Goal: Task Accomplishment & Management: Use online tool/utility

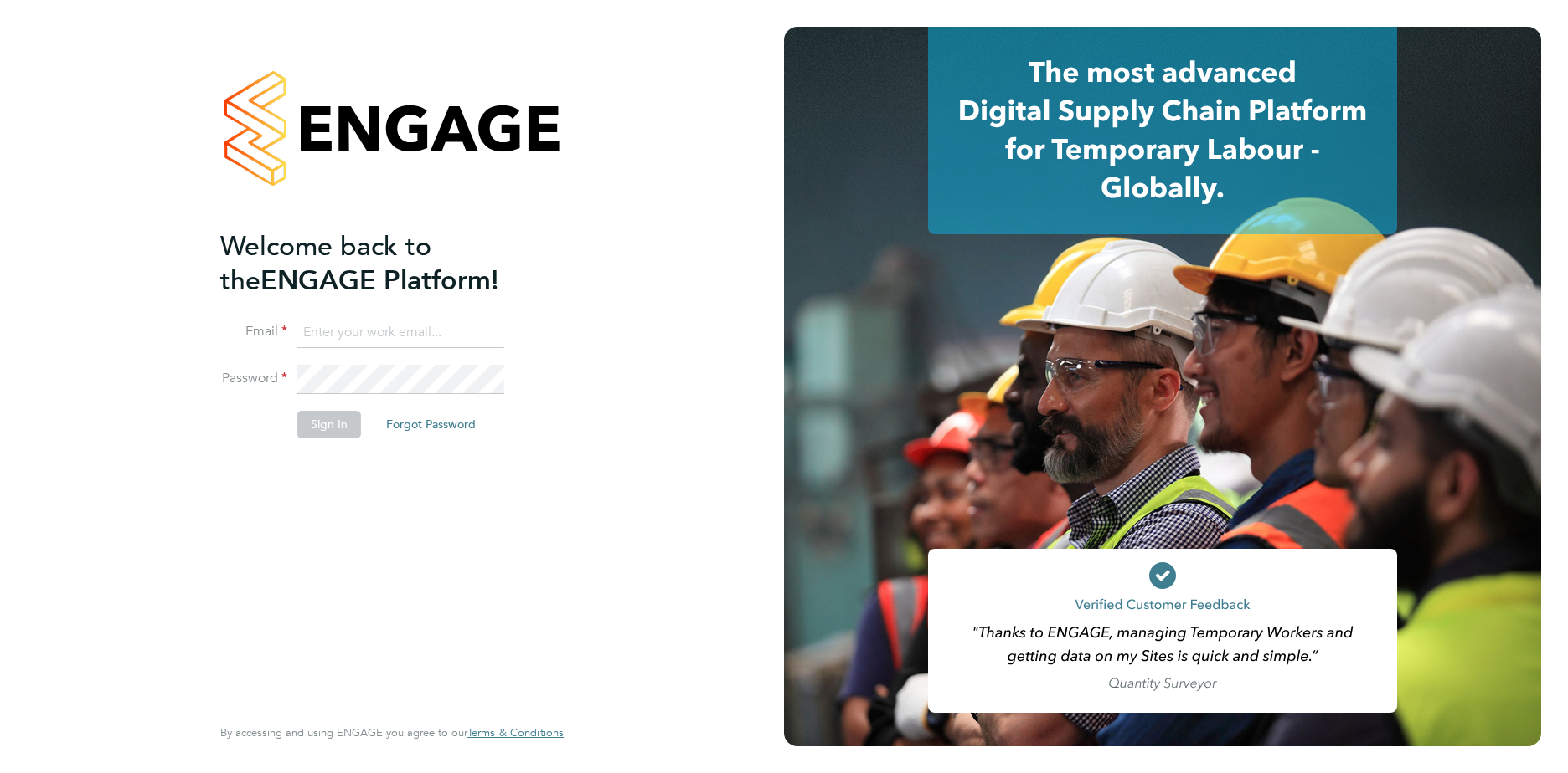
type input "gauri.gautam@vgcgroup.co.uk"
click at [334, 425] on button "Sign In" at bounding box center [329, 424] width 64 height 27
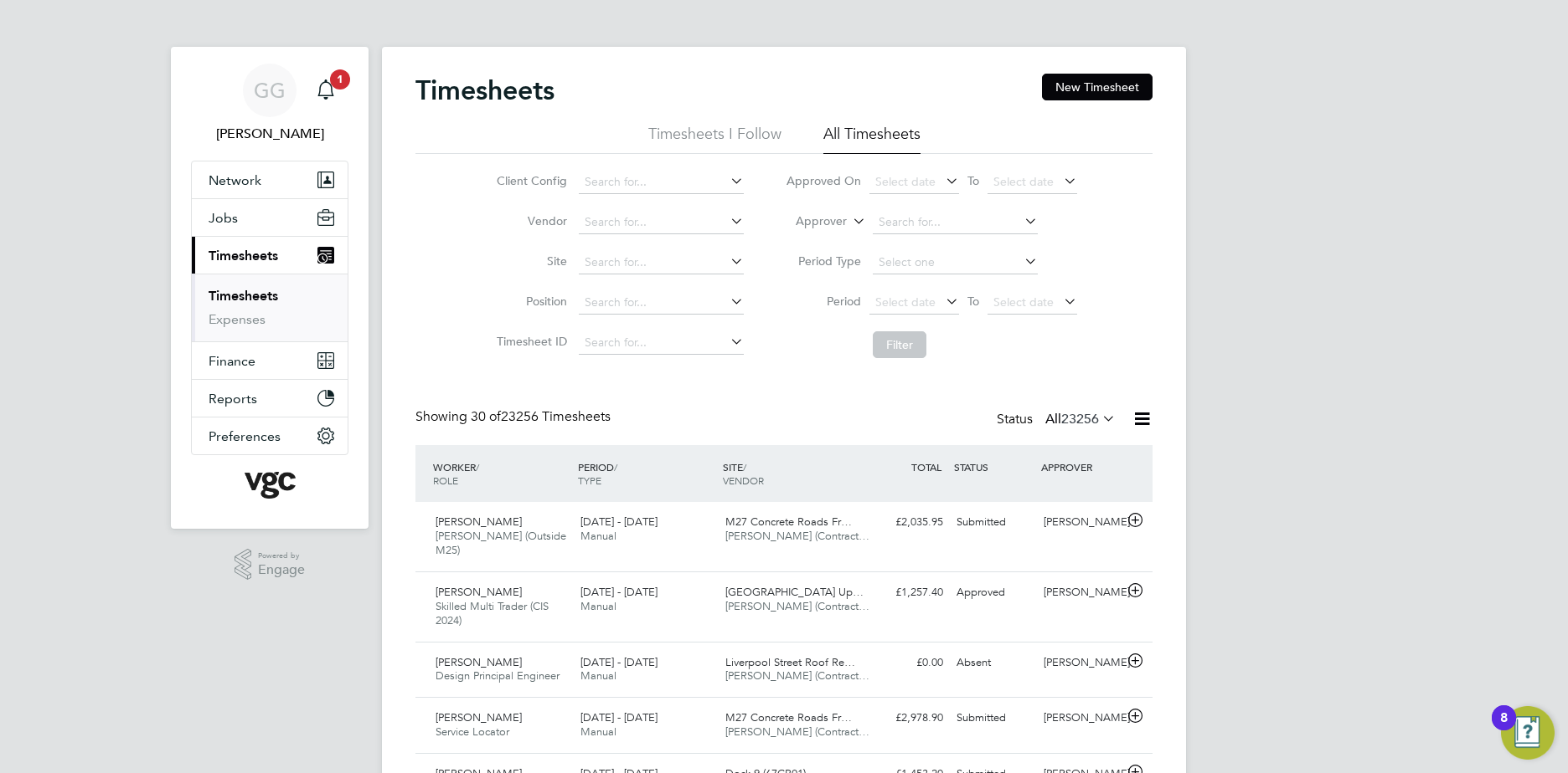
click at [841, 227] on label "Approver" at bounding box center [808, 221] width 75 height 17
click at [810, 243] on li "Worker" at bounding box center [805, 241] width 83 height 22
click at [907, 229] on input at bounding box center [955, 222] width 165 height 24
click at [922, 242] on li "[PERSON_NAME]" at bounding box center [984, 244] width 227 height 23
type input "[PERSON_NAME]"
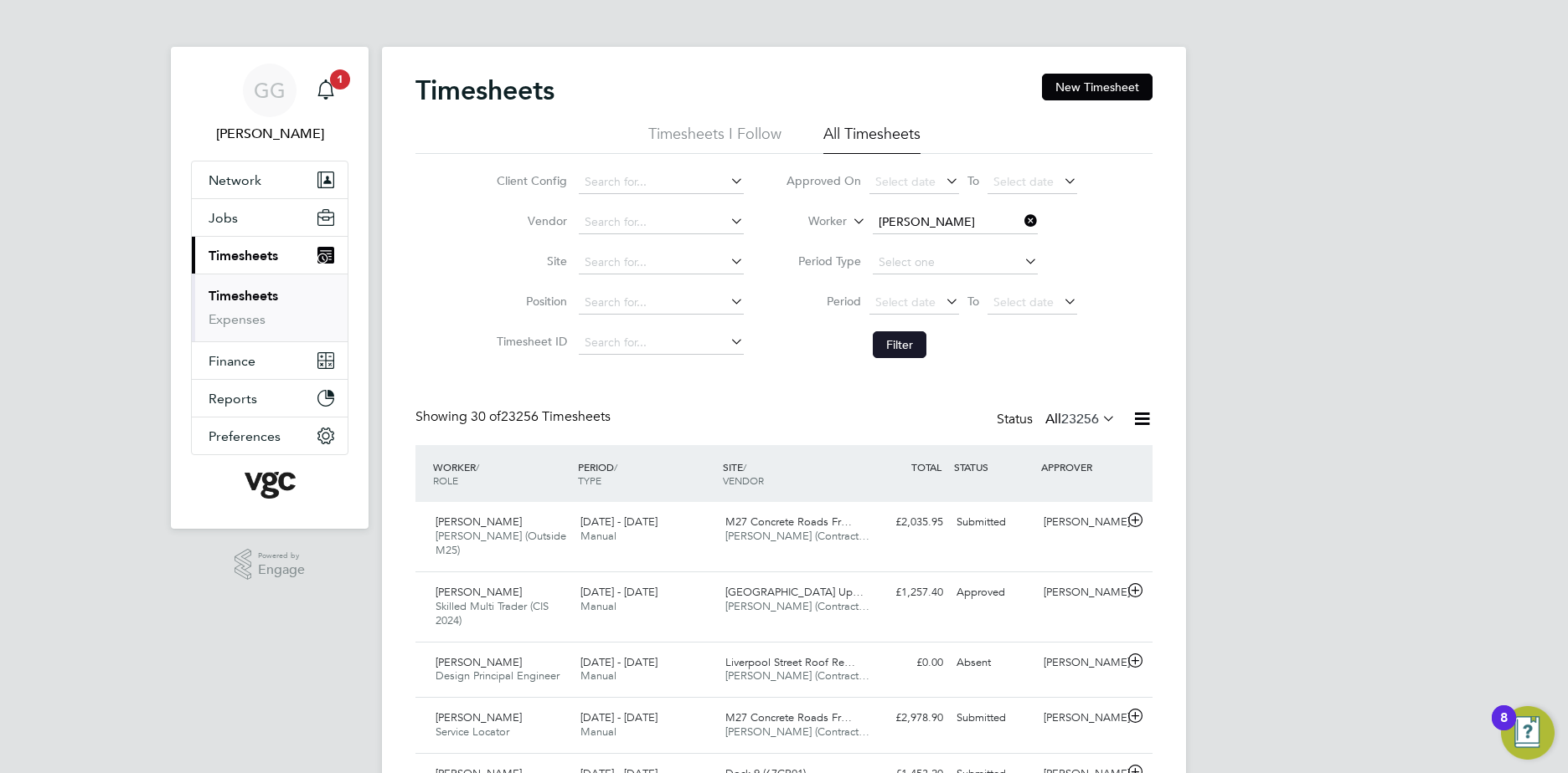
click at [891, 352] on button "Filter" at bounding box center [900, 345] width 54 height 27
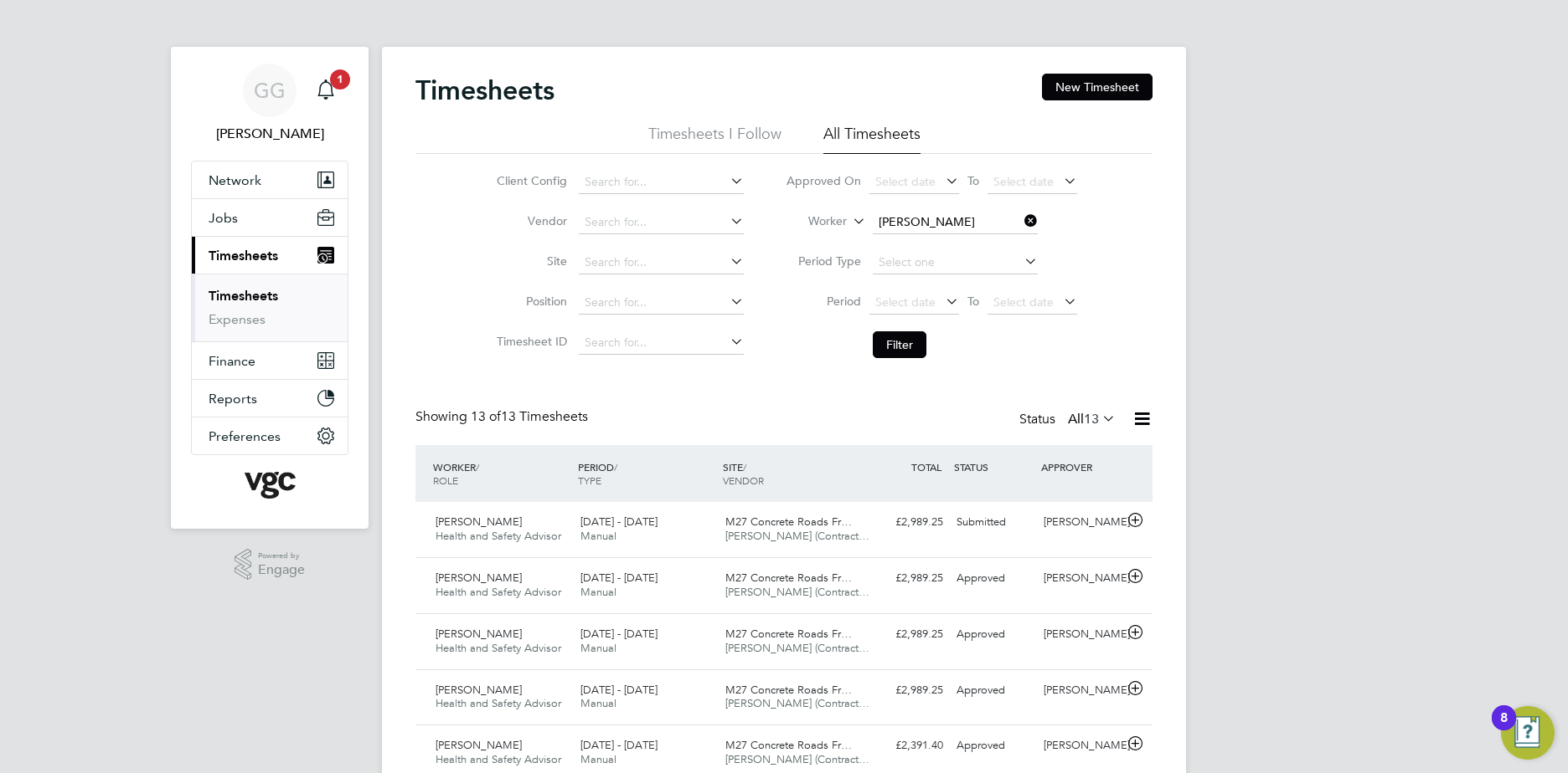
click at [1233, 504] on div "GG Gauri Gautam Notifications 1 Applications: Network Team Members Businesses S…" at bounding box center [784, 644] width 1568 height 1289
click at [964, 226] on input at bounding box center [955, 222] width 165 height 24
click at [779, 217] on label "Worker" at bounding box center [808, 221] width 75 height 17
type label "Worker"
click at [941, 226] on input at bounding box center [955, 222] width 165 height 24
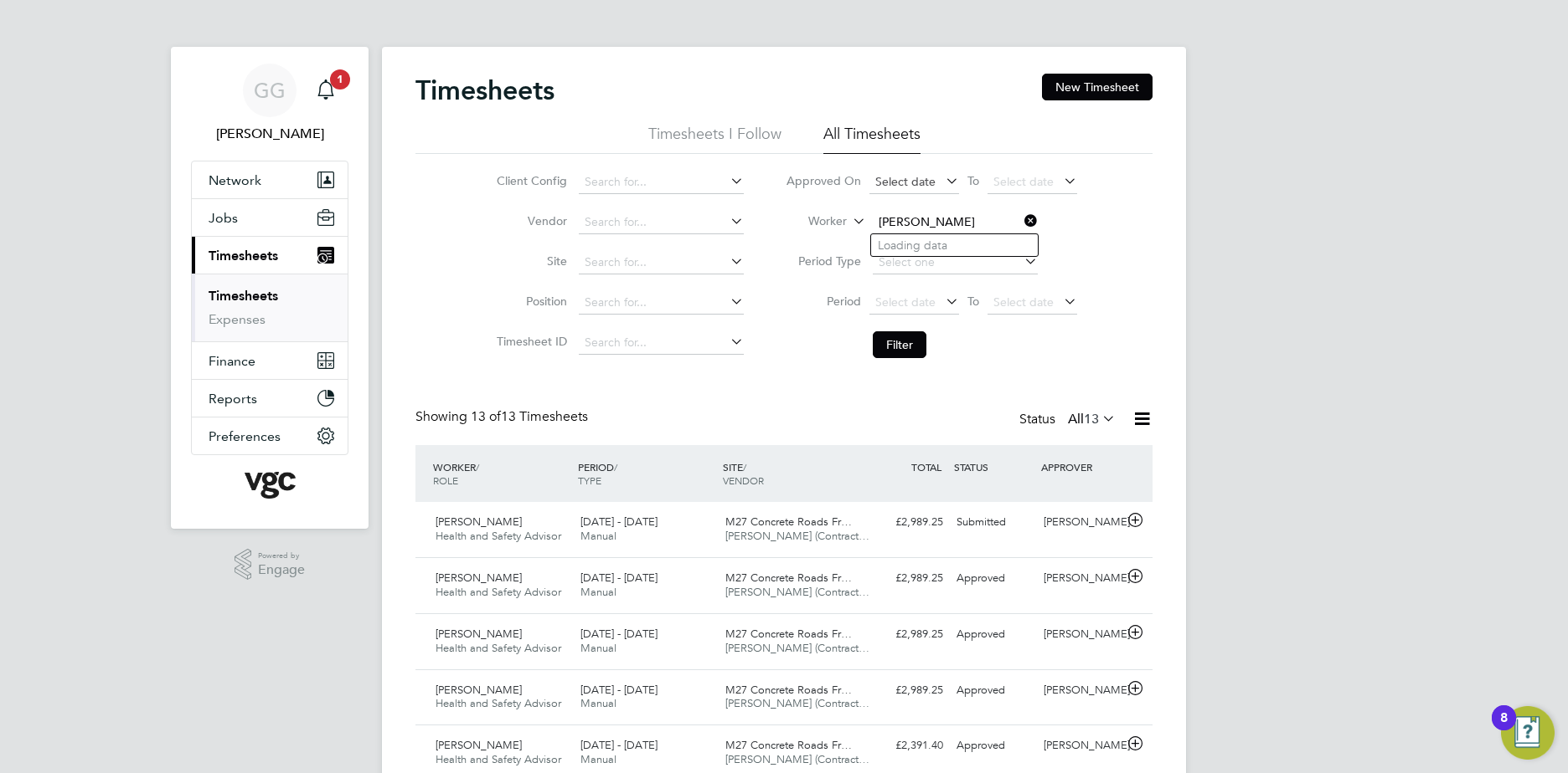
type input "[PERSON_NAME]"
click at [898, 211] on input at bounding box center [955, 222] width 165 height 24
drag, startPoint x: 934, startPoint y: 243, endPoint x: 925, endPoint y: 274, distance: 32.3
click at [978, 243] on b "Car" at bounding box center [987, 245] width 19 height 14
type input "[PERSON_NAME]"
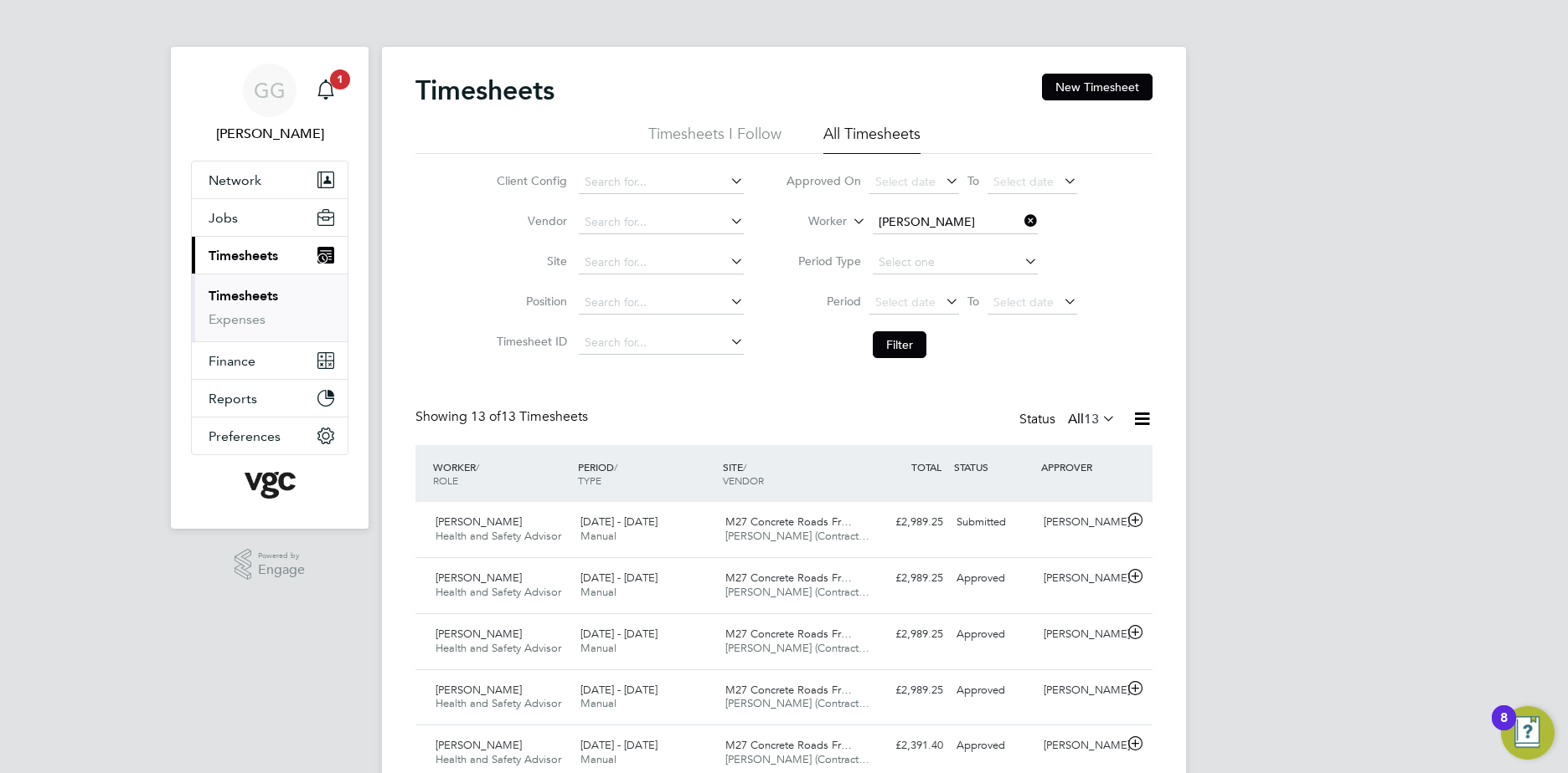
click at [904, 361] on li "Filter" at bounding box center [932, 345] width 334 height 44
click at [903, 332] on button "Filter" at bounding box center [900, 345] width 54 height 27
click at [891, 216] on input at bounding box center [955, 222] width 165 height 24
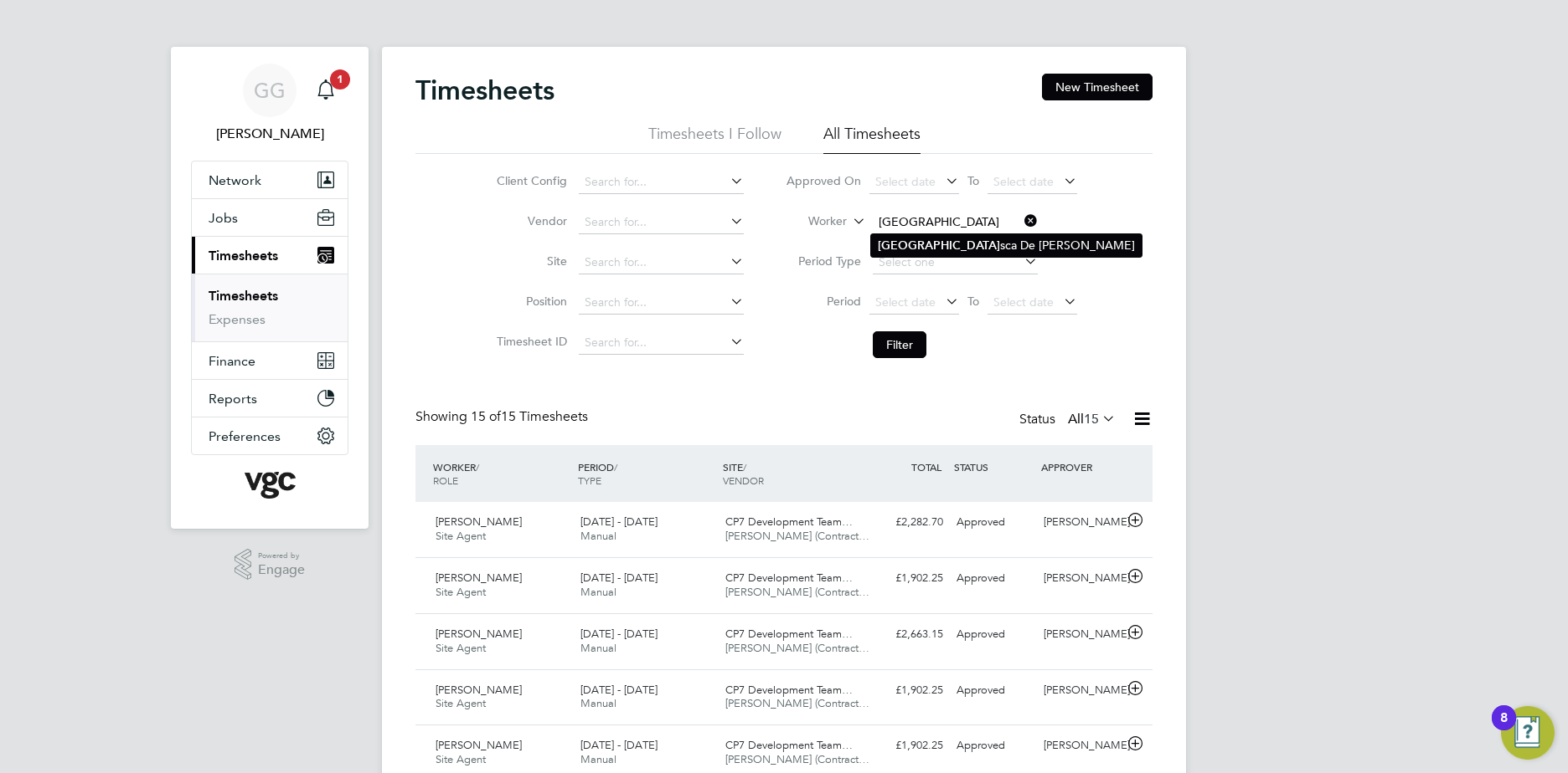
click at [941, 240] on li "France sca De Stefano" at bounding box center [1006, 245] width 270 height 23
type input "[PERSON_NAME]"
click at [880, 346] on button "Filter" at bounding box center [900, 345] width 54 height 27
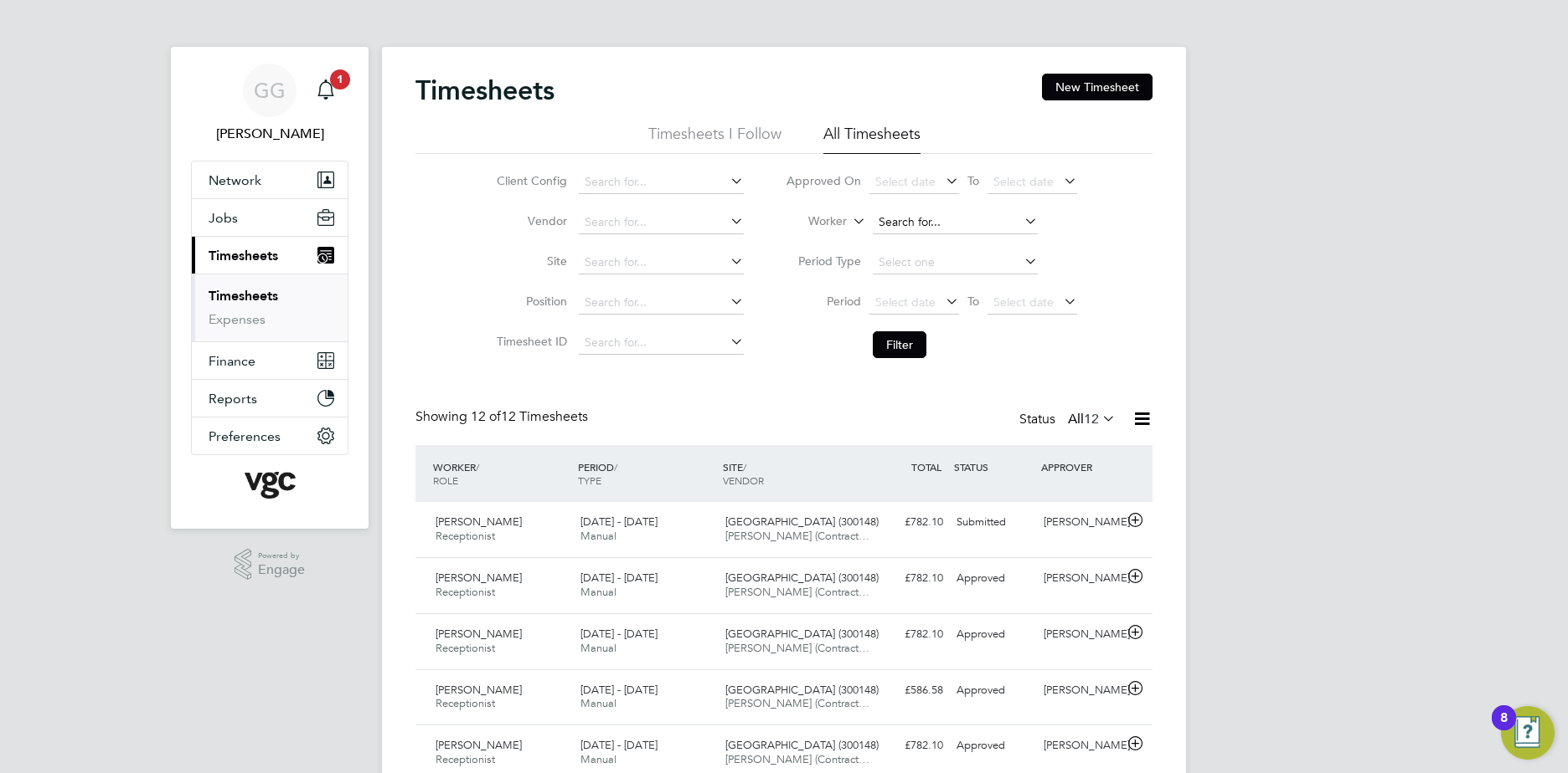
click at [966, 221] on input at bounding box center [955, 222] width 165 height 24
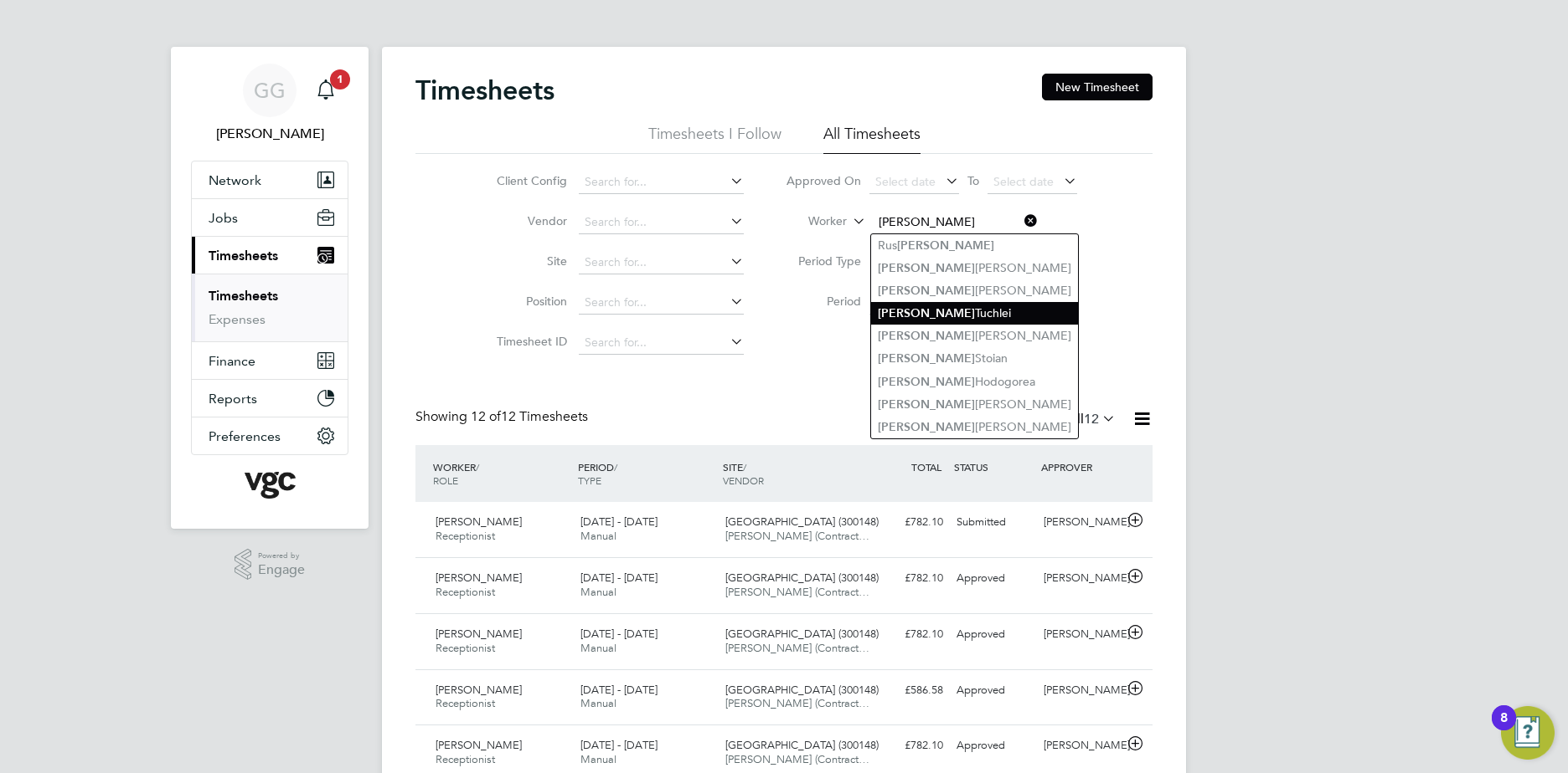
click at [1001, 310] on li "[PERSON_NAME]" at bounding box center [975, 313] width 207 height 23
type input "[PERSON_NAME]"
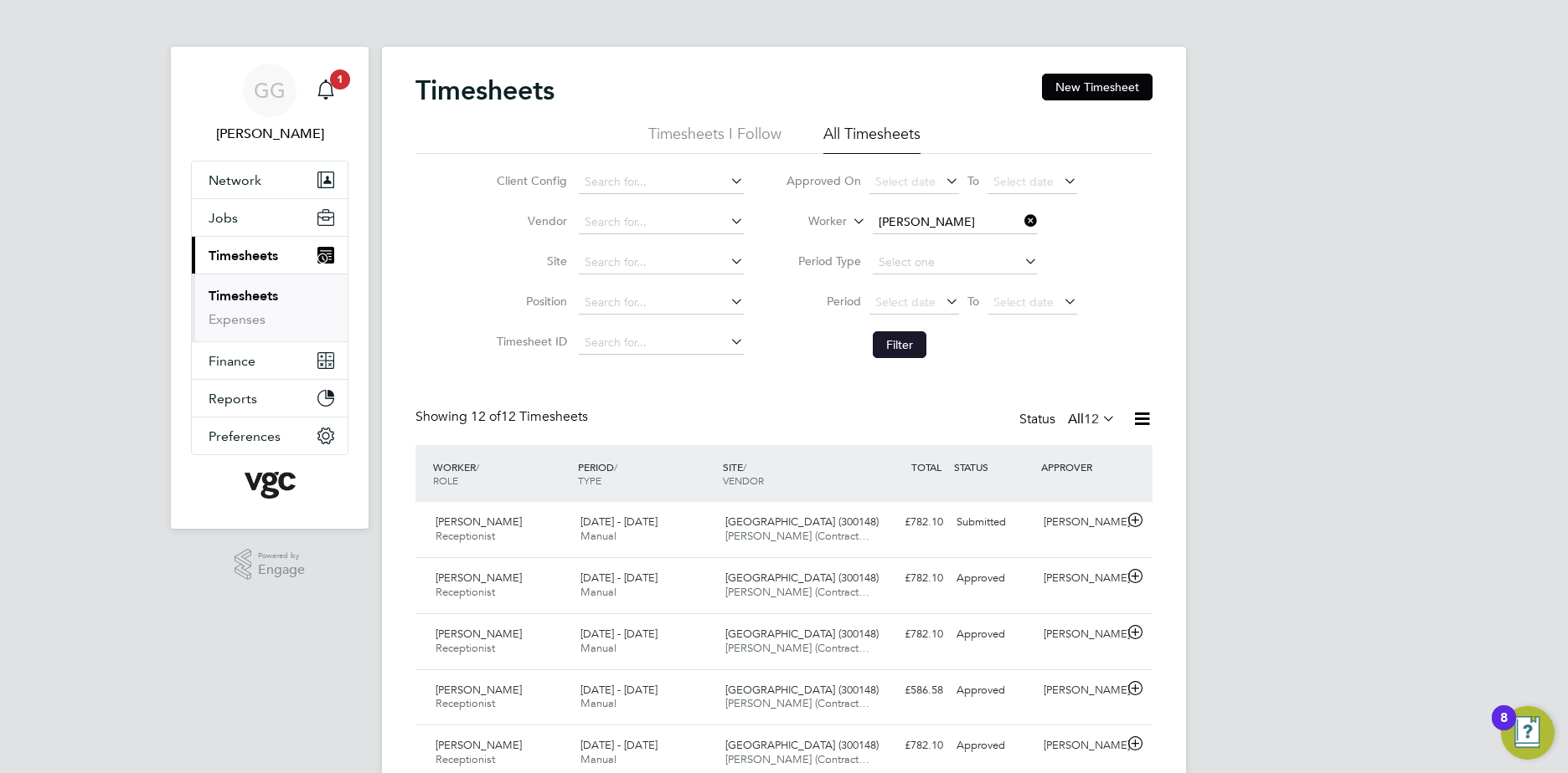
click at [910, 348] on button "Filter" at bounding box center [900, 345] width 54 height 27
click at [1006, 82] on div "Timesheets New Timesheet" at bounding box center [784, 99] width 737 height 51
click at [953, 208] on li "Worker [PERSON_NAME]" at bounding box center [932, 223] width 334 height 40
click at [957, 241] on li "Worker [PERSON_NAME]" at bounding box center [932, 223] width 334 height 40
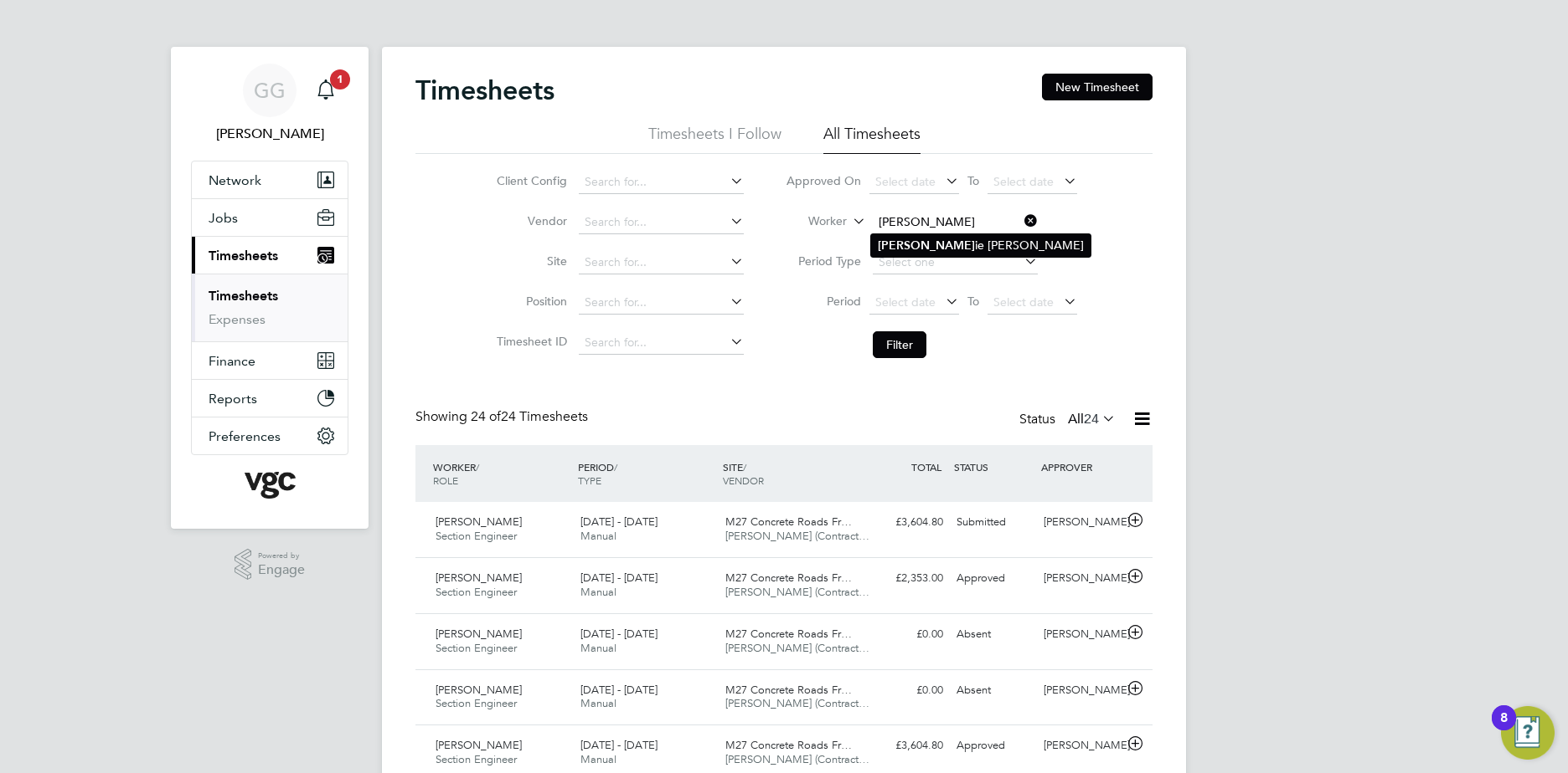
click at [970, 242] on li "[PERSON_NAME] ie [PERSON_NAME]" at bounding box center [981, 245] width 219 height 23
type input "[PERSON_NAME]"
click at [886, 339] on button "Filter" at bounding box center [900, 345] width 54 height 27
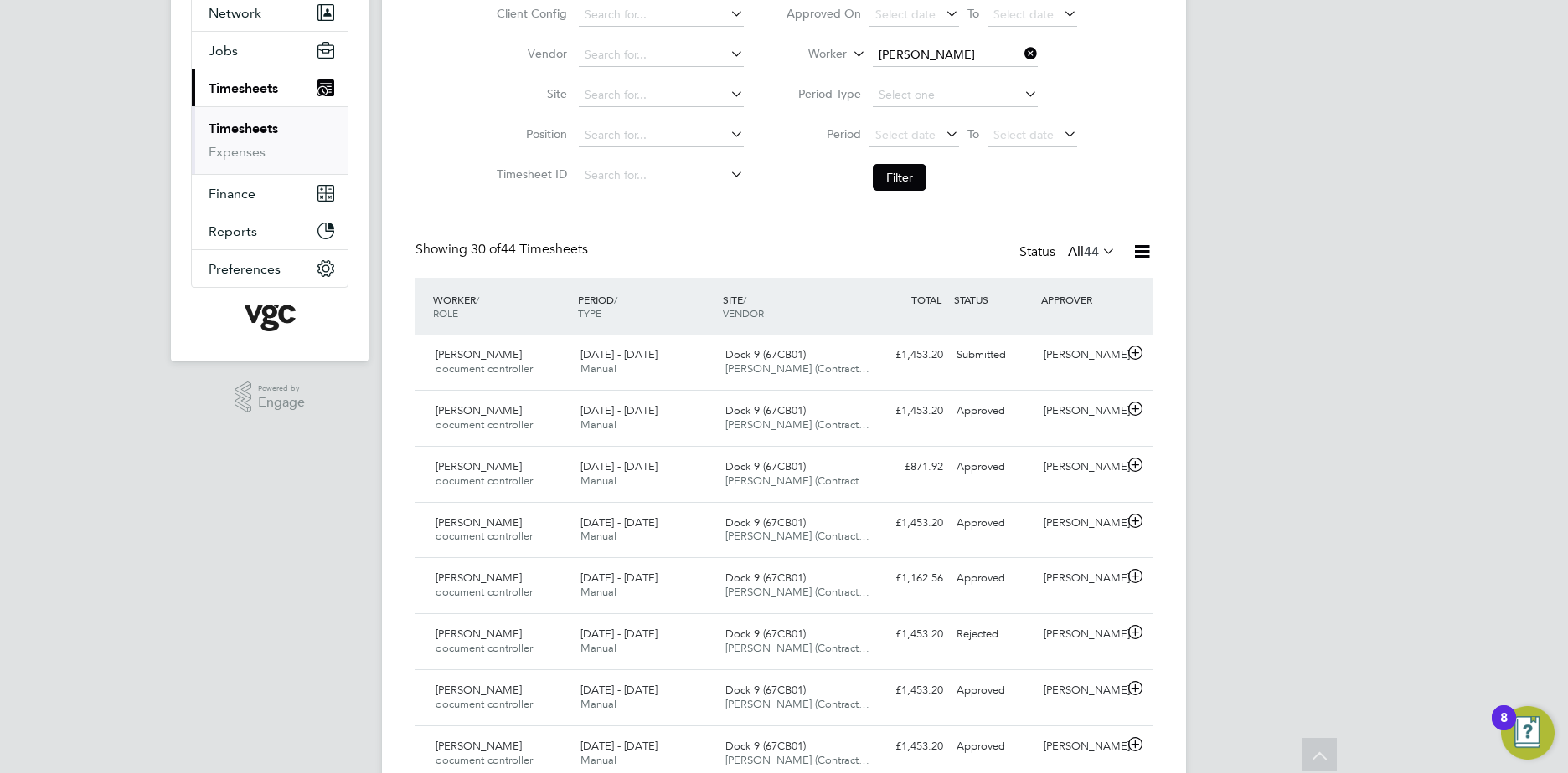
drag, startPoint x: 950, startPoint y: 69, endPoint x: 945, endPoint y: 60, distance: 10.3
click at [950, 66] on li "Worker [PERSON_NAME]" at bounding box center [932, 56] width 334 height 40
click at [945, 57] on input at bounding box center [955, 56] width 165 height 24
click at [969, 83] on li "[PERSON_NAME] ago" at bounding box center [955, 78] width 167 height 23
type input "[PERSON_NAME]"
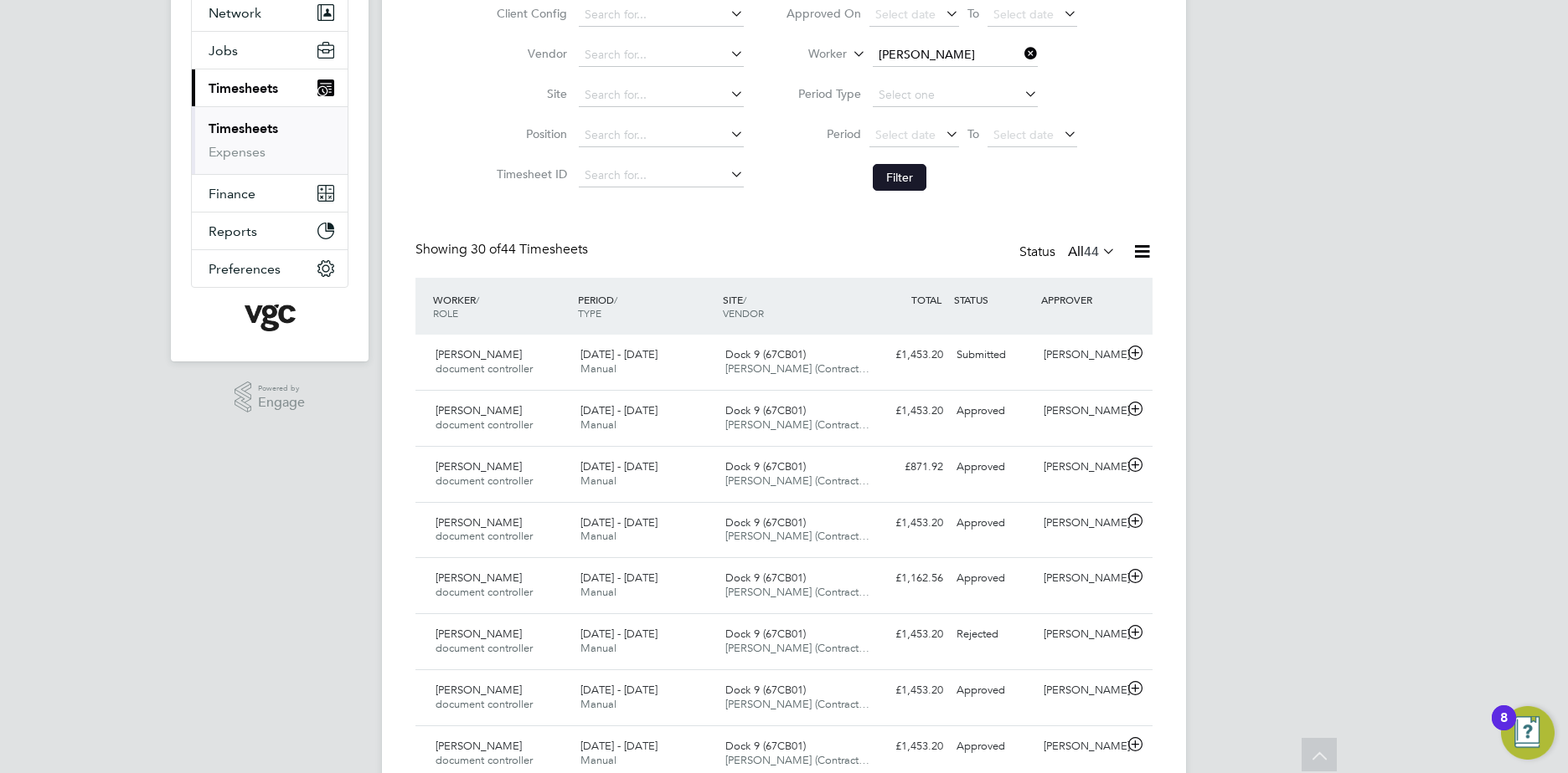
click at [894, 194] on li "Filter" at bounding box center [932, 178] width 334 height 44
click at [904, 183] on button "Filter" at bounding box center [900, 178] width 54 height 27
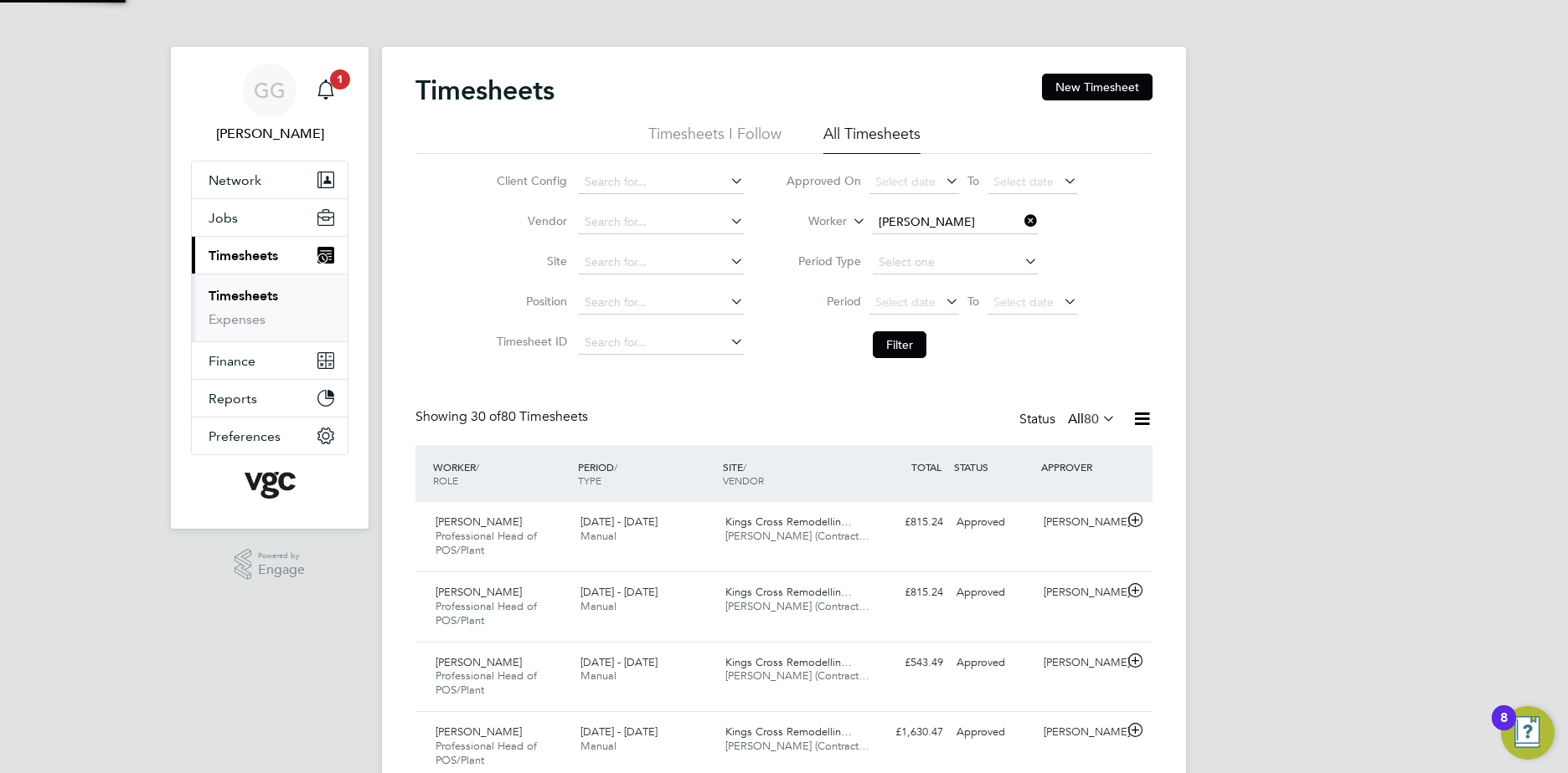
scroll to position [8, 8]
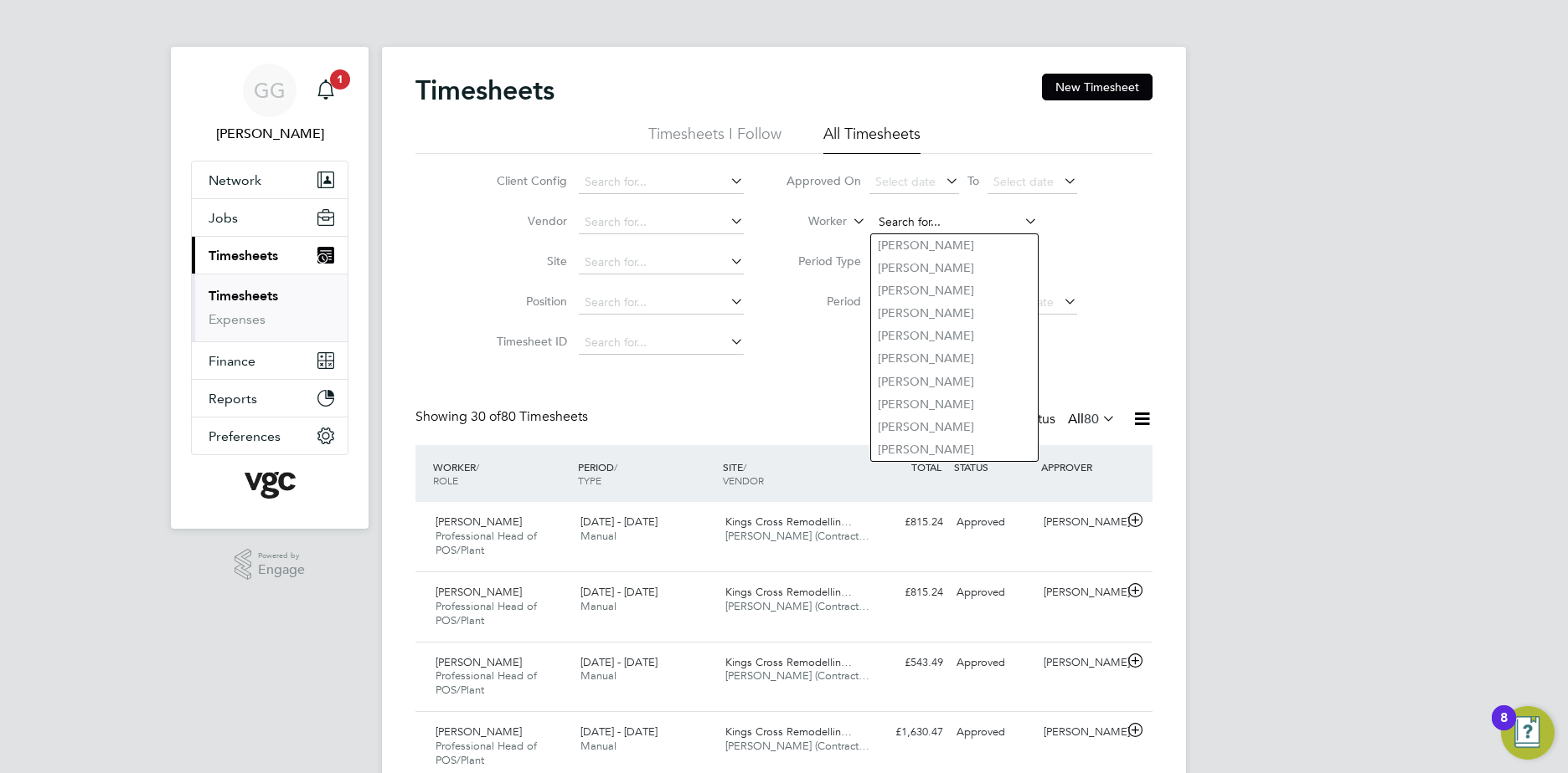
click at [965, 216] on input at bounding box center [955, 222] width 165 height 24
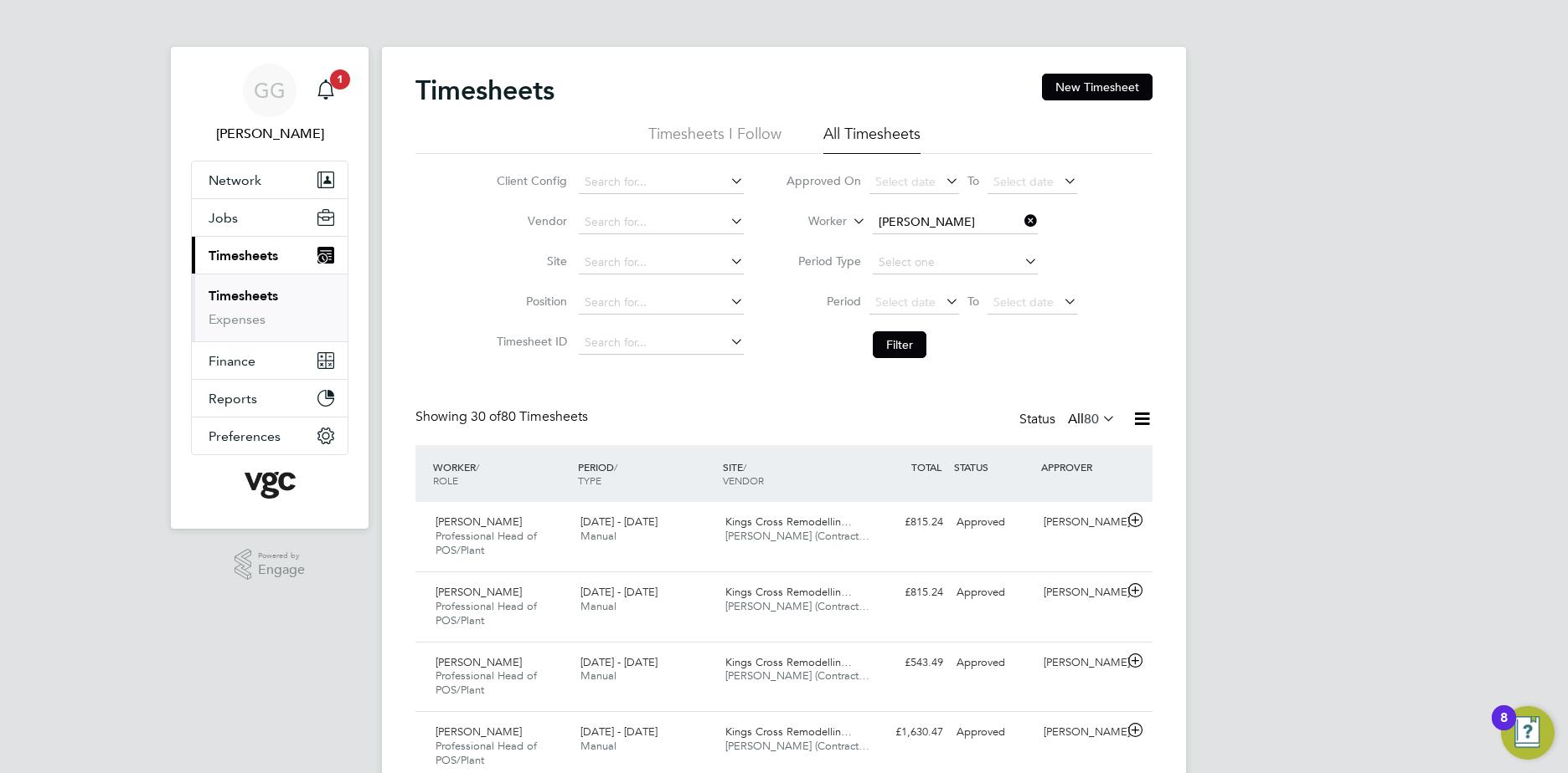
click at [935, 274] on li "[PERSON_NAME]" at bounding box center [980, 268] width 218 height 23
type input "[PERSON_NAME]"
click at [939, 226] on input at bounding box center [955, 222] width 165 height 24
click at [944, 264] on li "[PERSON_NAME] ago" at bounding box center [955, 268] width 167 height 23
type input "[PERSON_NAME]"
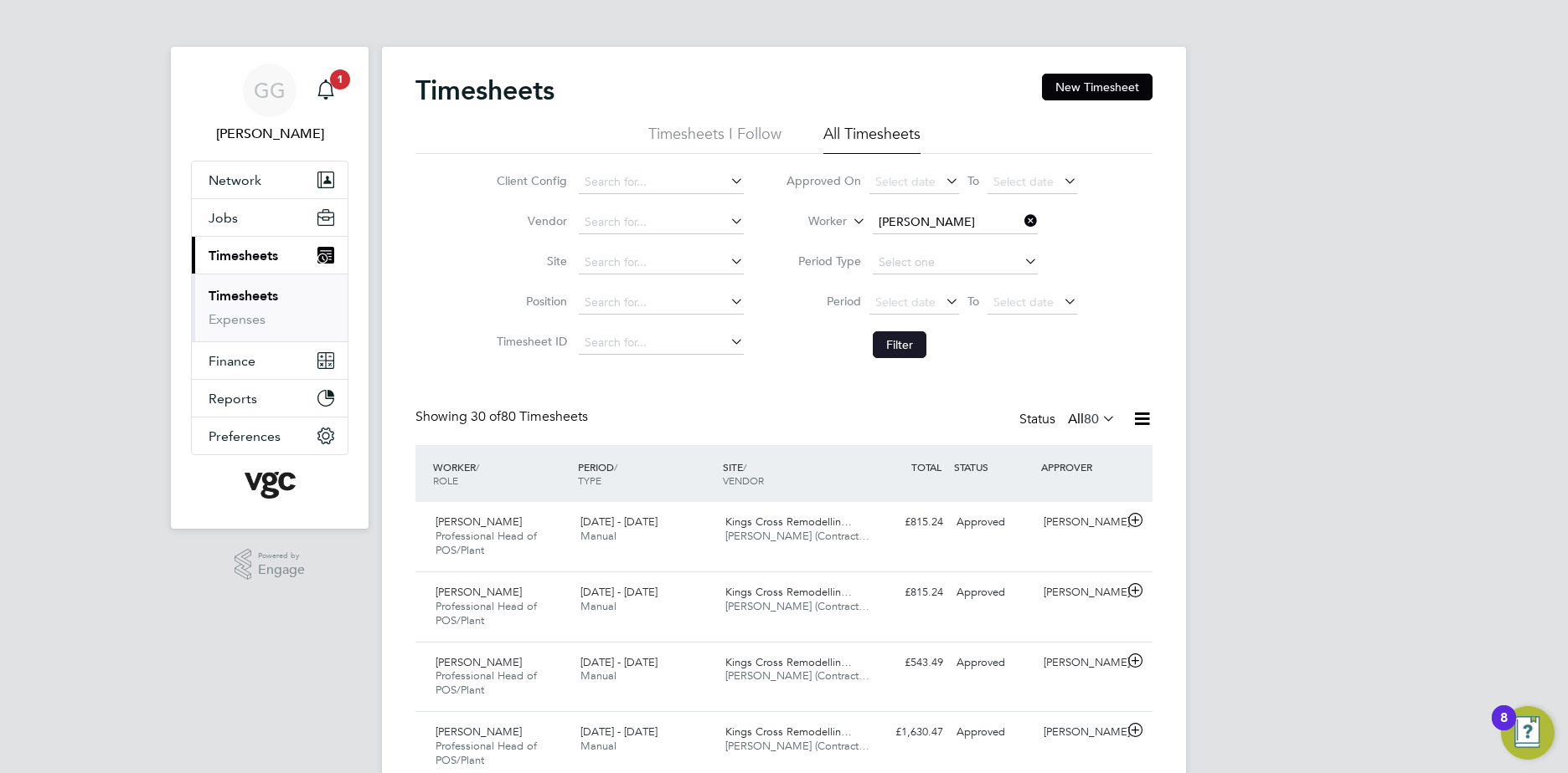
click at [895, 346] on button "Filter" at bounding box center [900, 345] width 54 height 27
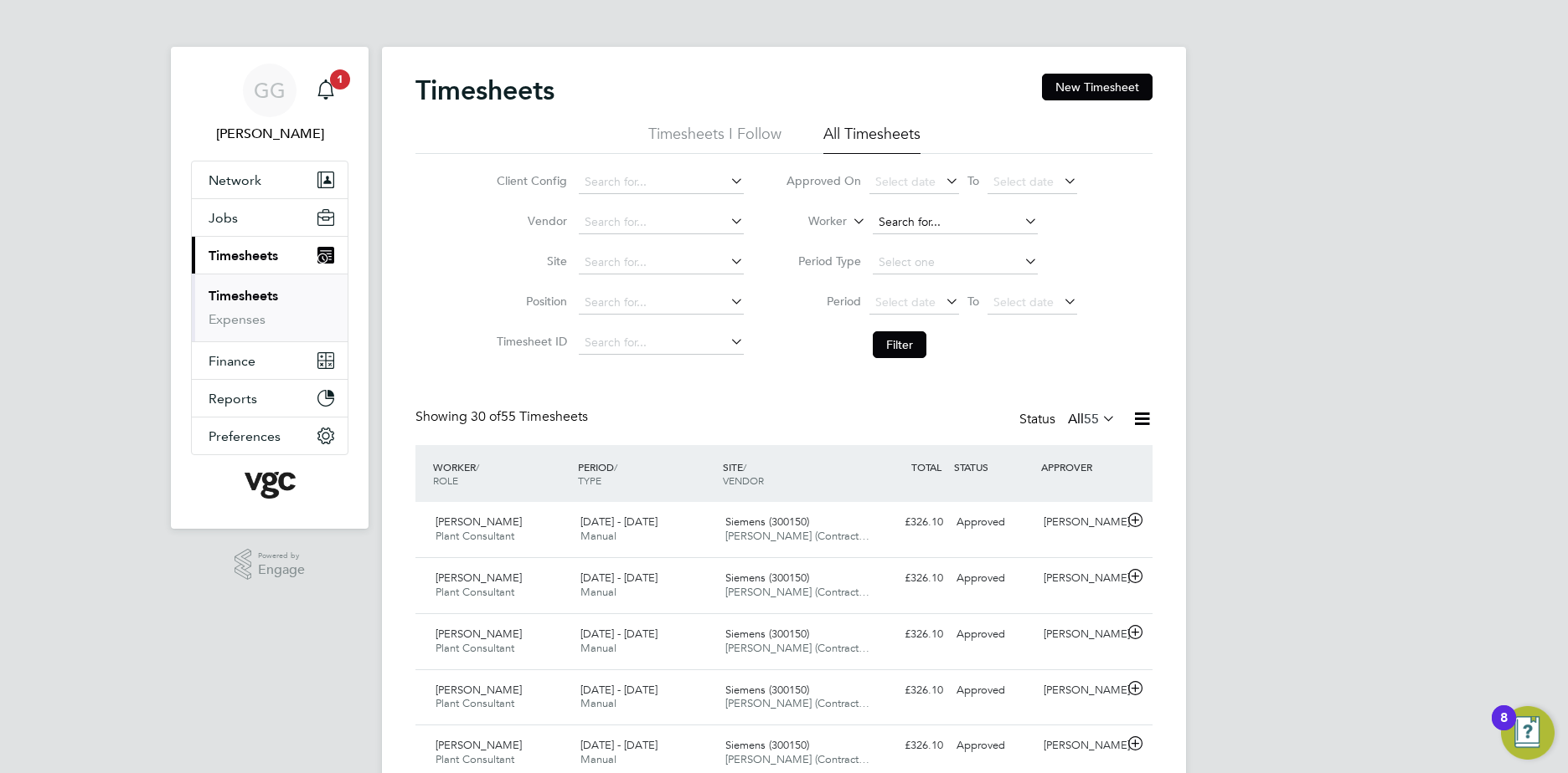
click at [927, 221] on input at bounding box center [955, 222] width 165 height 24
click at [903, 250] on b "Maxim" at bounding box center [896, 245] width 38 height 14
type input "[PERSON_NAME]"
click at [896, 343] on button "Filter" at bounding box center [900, 345] width 54 height 27
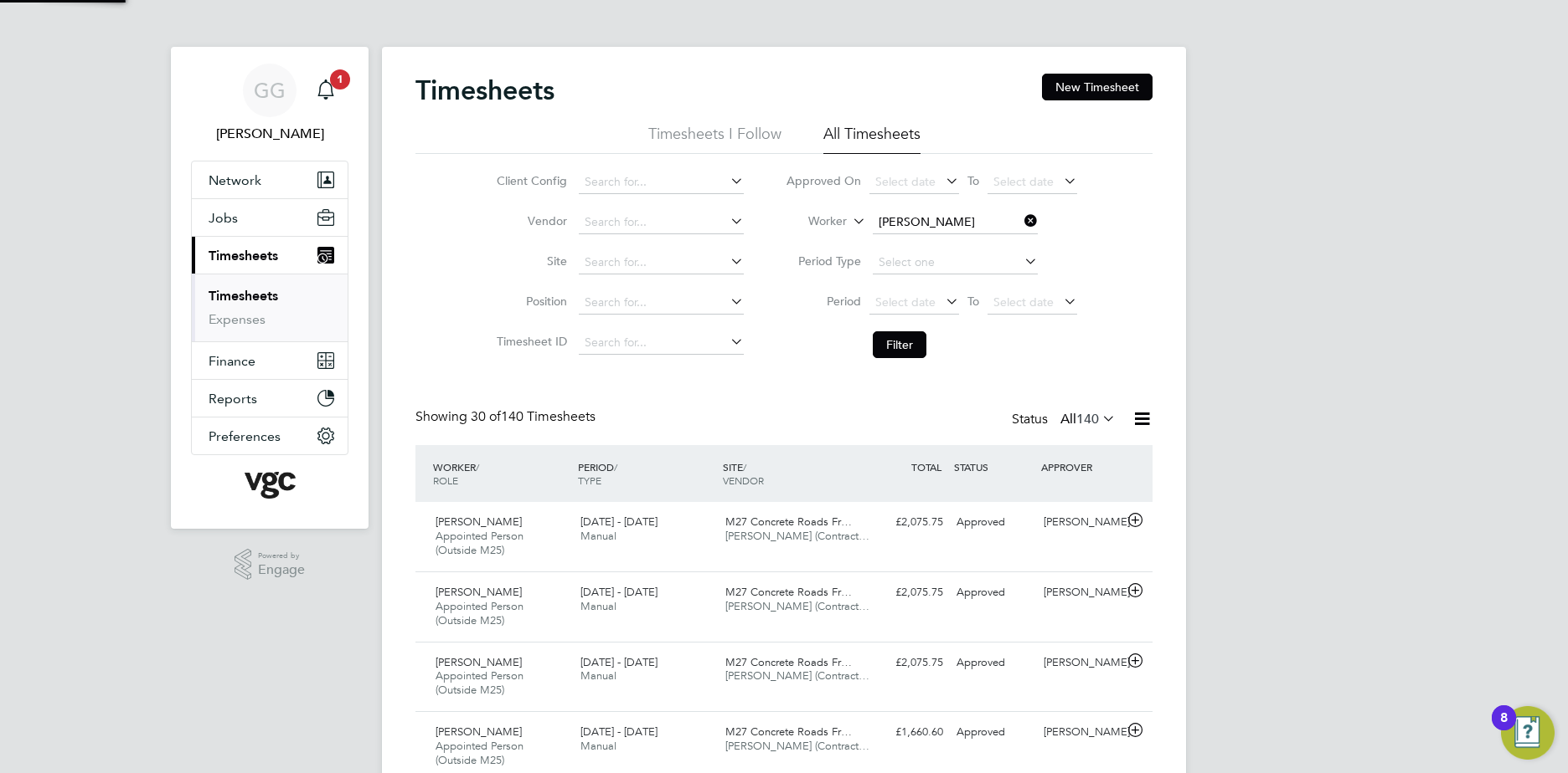
scroll to position [56, 146]
click at [961, 206] on li "Worker" at bounding box center [932, 223] width 334 height 40
click at [919, 223] on input "Seg" at bounding box center [955, 222] width 165 height 24
click at [982, 286] on li "Ser [PERSON_NAME]" at bounding box center [955, 291] width 167 height 23
type input "[PERSON_NAME]"
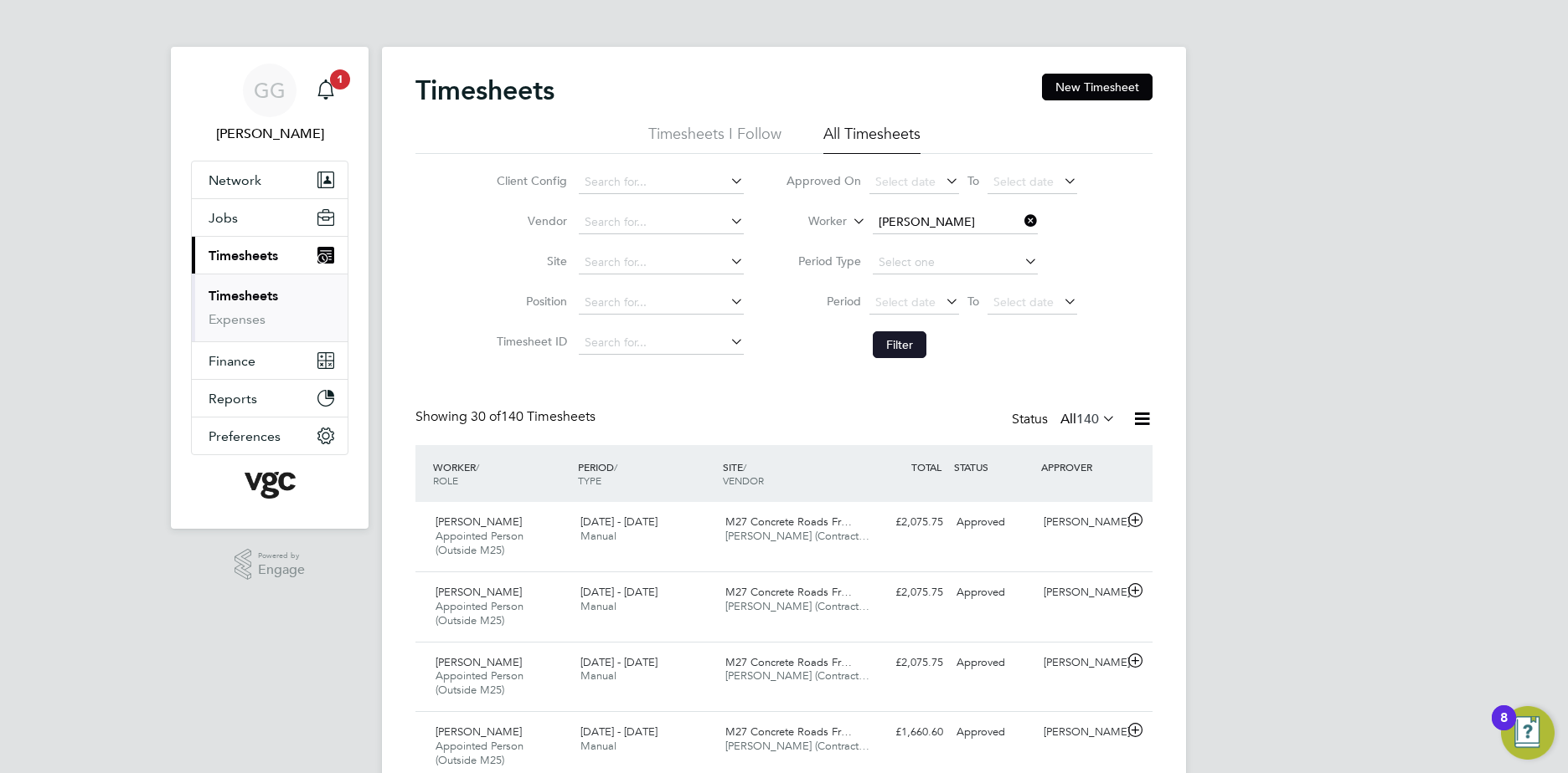
click at [910, 342] on button "Filter" at bounding box center [900, 345] width 54 height 27
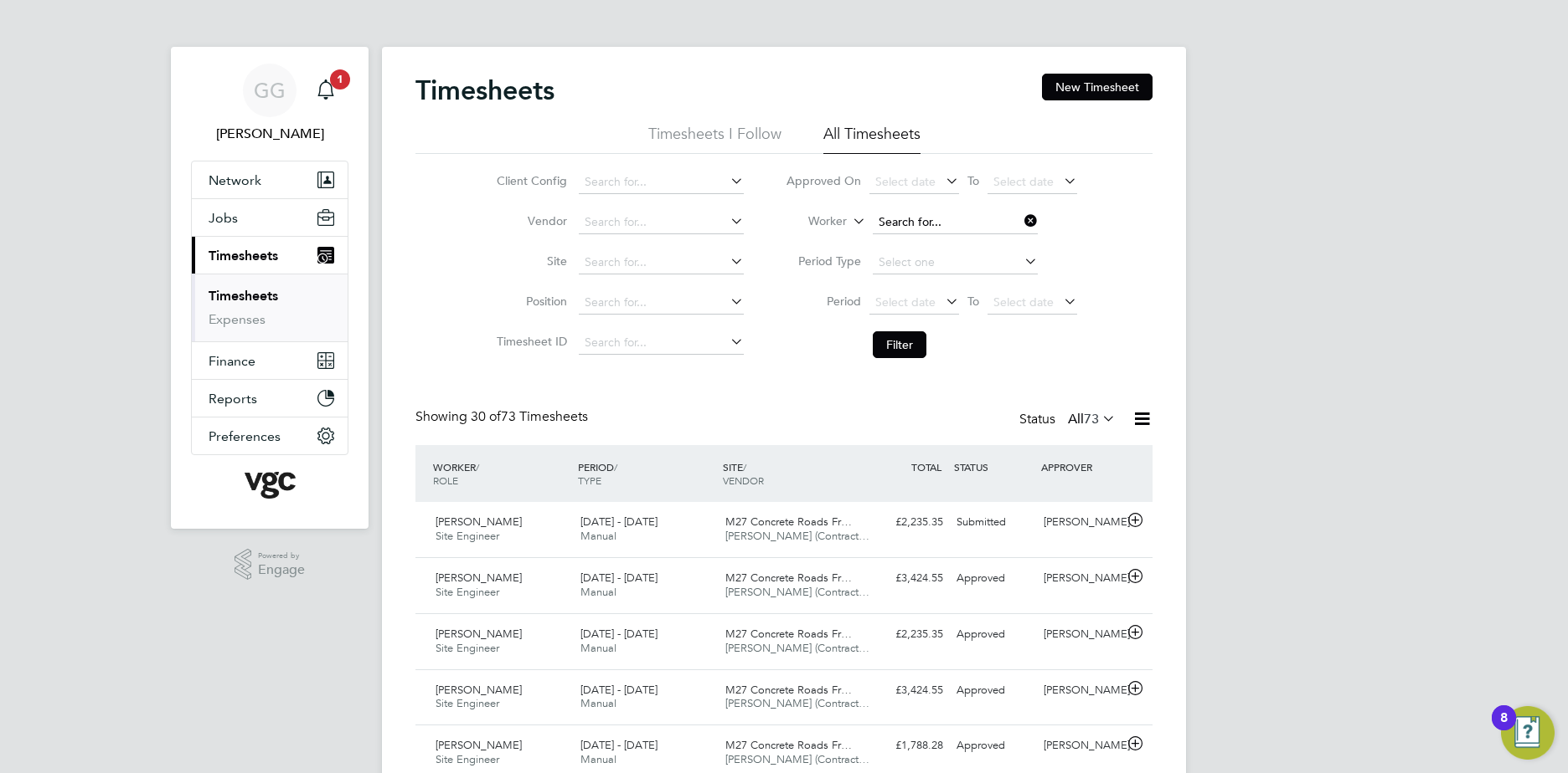
click at [937, 215] on input at bounding box center [955, 222] width 165 height 24
drag, startPoint x: 982, startPoint y: 243, endPoint x: 936, endPoint y: 267, distance: 51.9
click at [981, 243] on li "[PERSON_NAME] nt" at bounding box center [955, 245] width 167 height 23
type input "[PERSON_NAME]"
click at [920, 337] on button "Filter" at bounding box center [900, 345] width 54 height 27
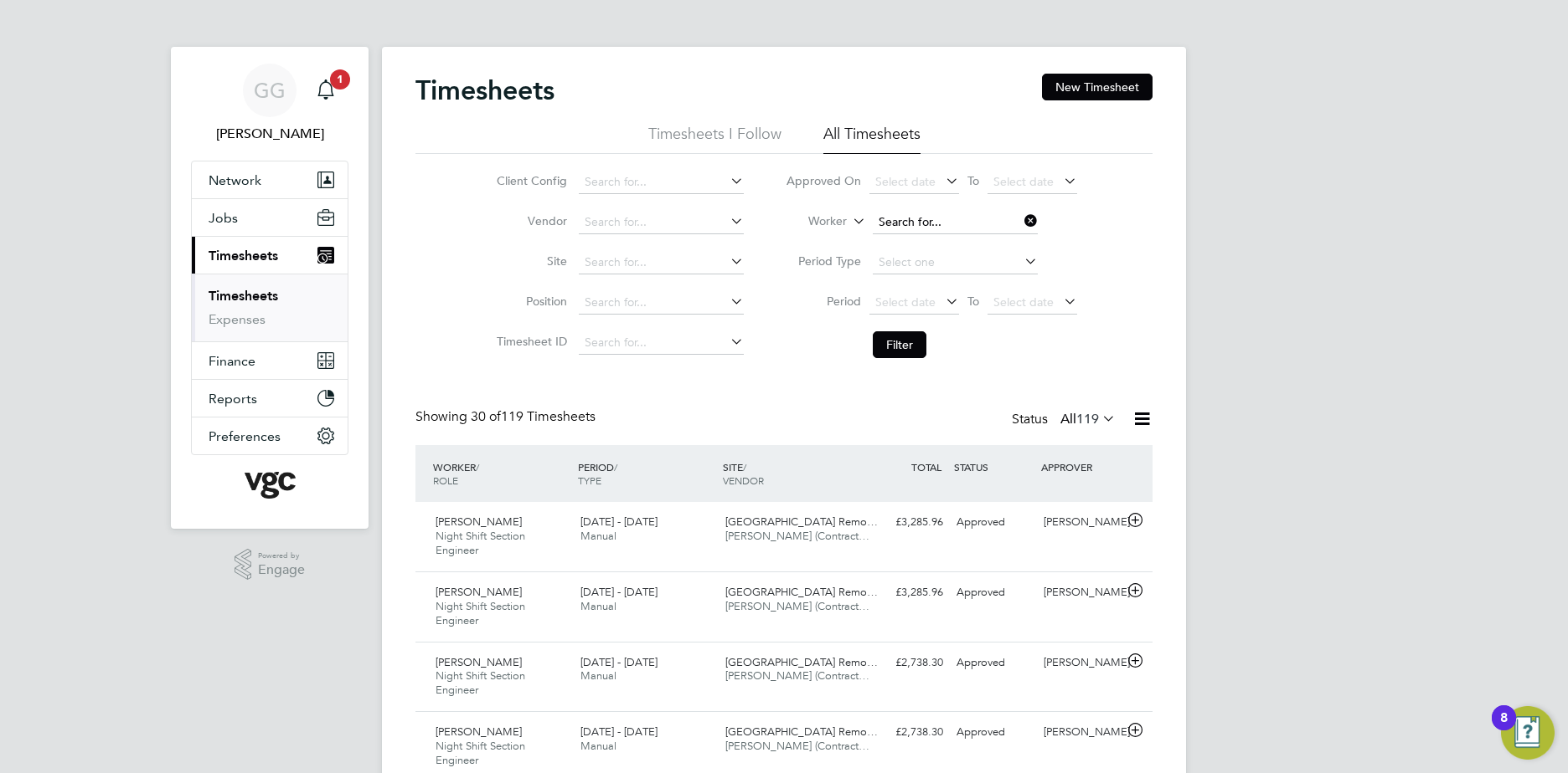
click at [948, 211] on input at bounding box center [955, 222] width 165 height 24
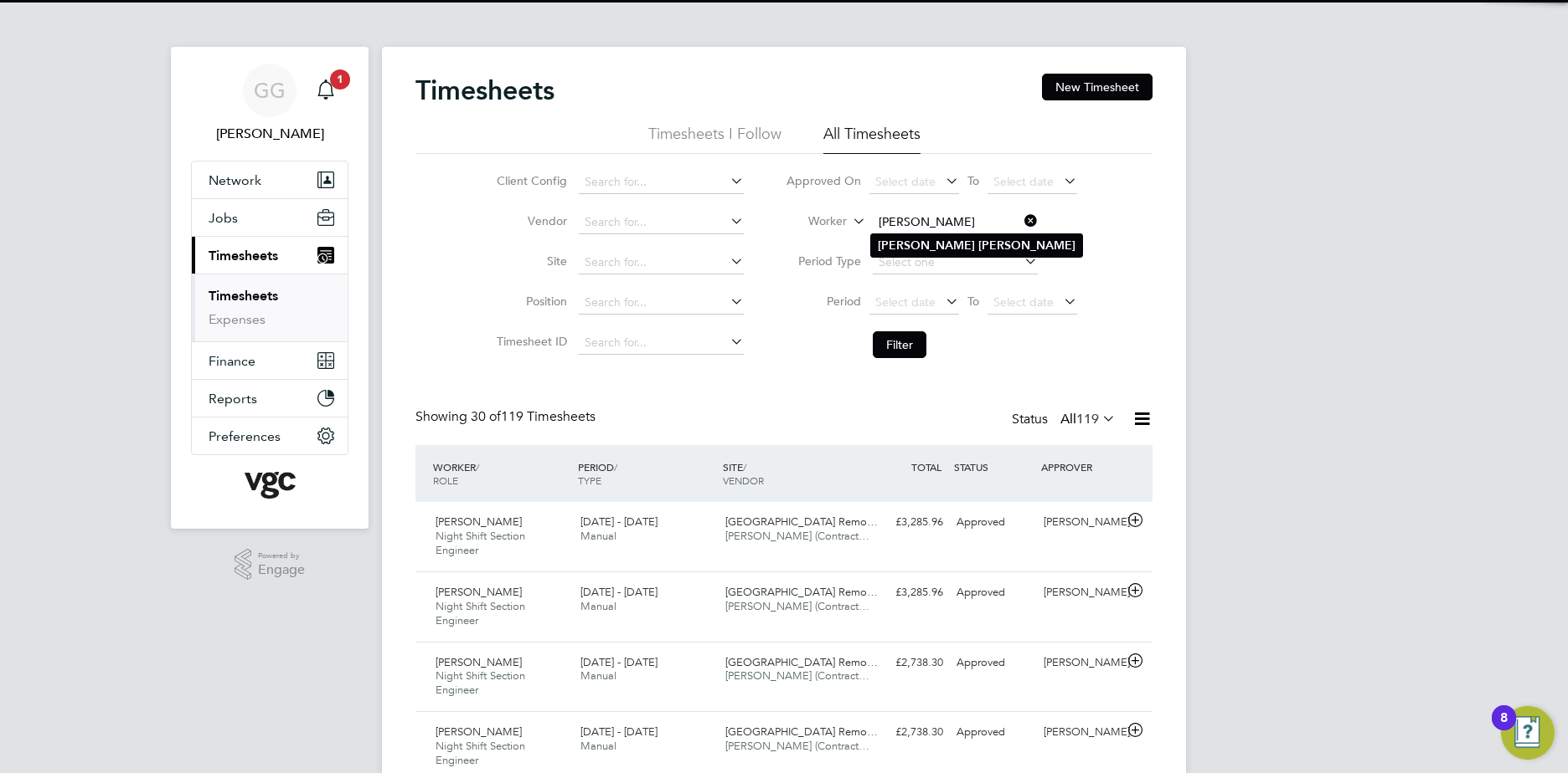
type input "[PERSON_NAME]"
click at [918, 246] on b "[PERSON_NAME]" at bounding box center [926, 245] width 97 height 14
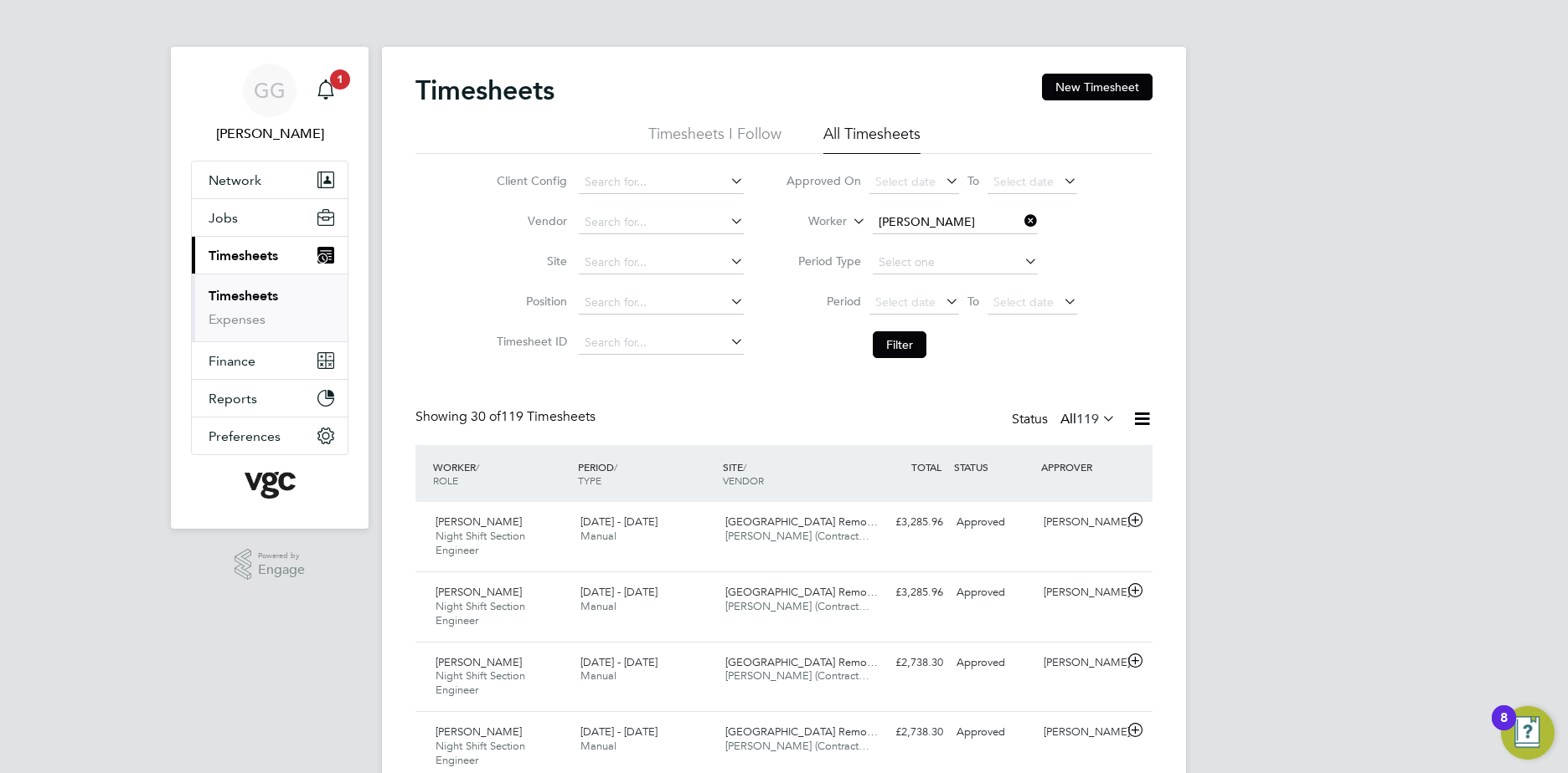
click at [911, 318] on li "Period Select date To Select date" at bounding box center [932, 303] width 334 height 40
click at [906, 333] on button "Filter" at bounding box center [900, 345] width 54 height 27
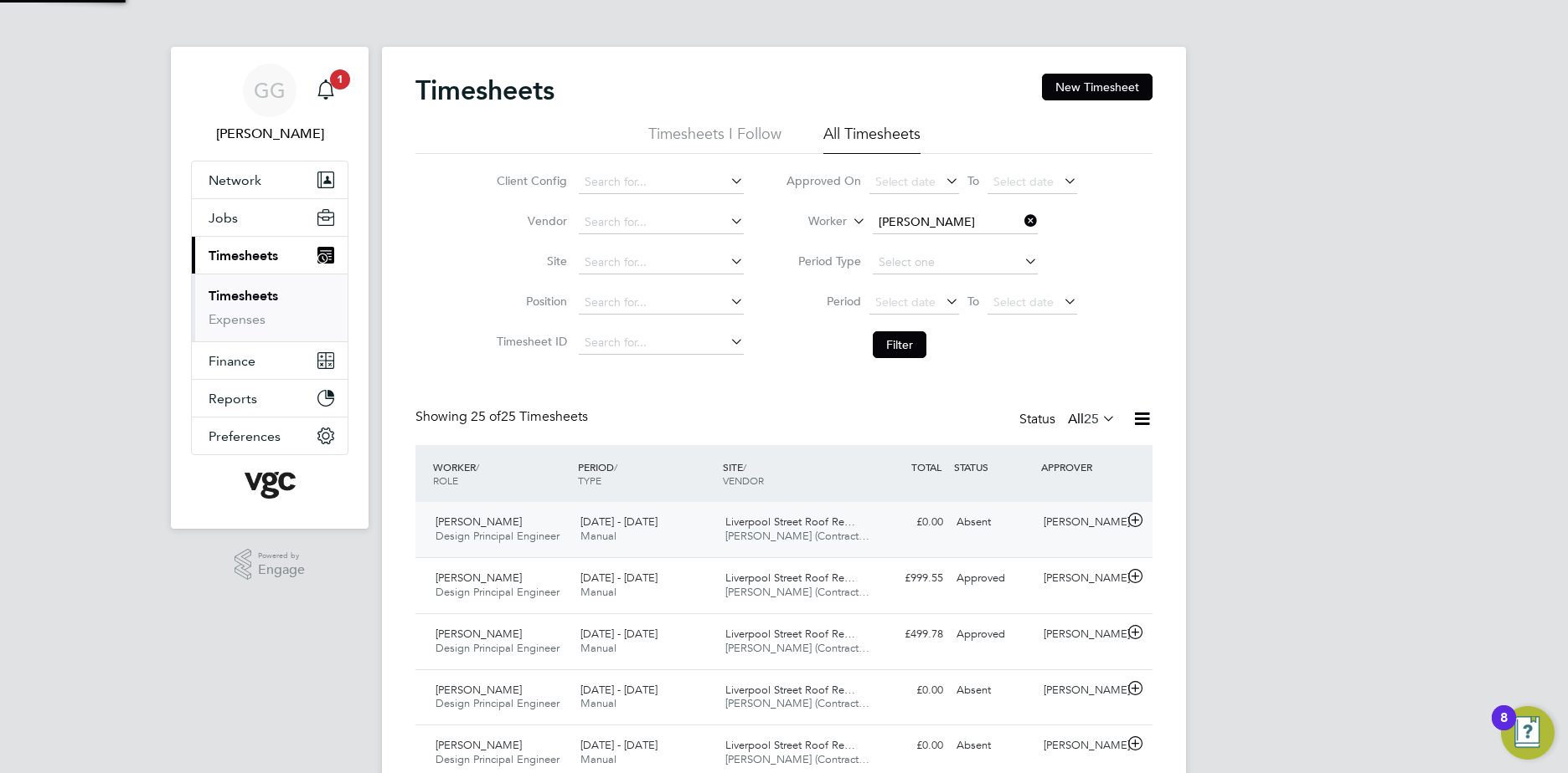
scroll to position [43, 146]
drag, startPoint x: 928, startPoint y: 206, endPoint x: 939, endPoint y: 232, distance: 28.2
click at [928, 208] on li "Worker [PERSON_NAME]" at bounding box center [932, 223] width 334 height 40
click at [940, 232] on input at bounding box center [955, 222] width 165 height 24
type input "[PERSON_NAME]"
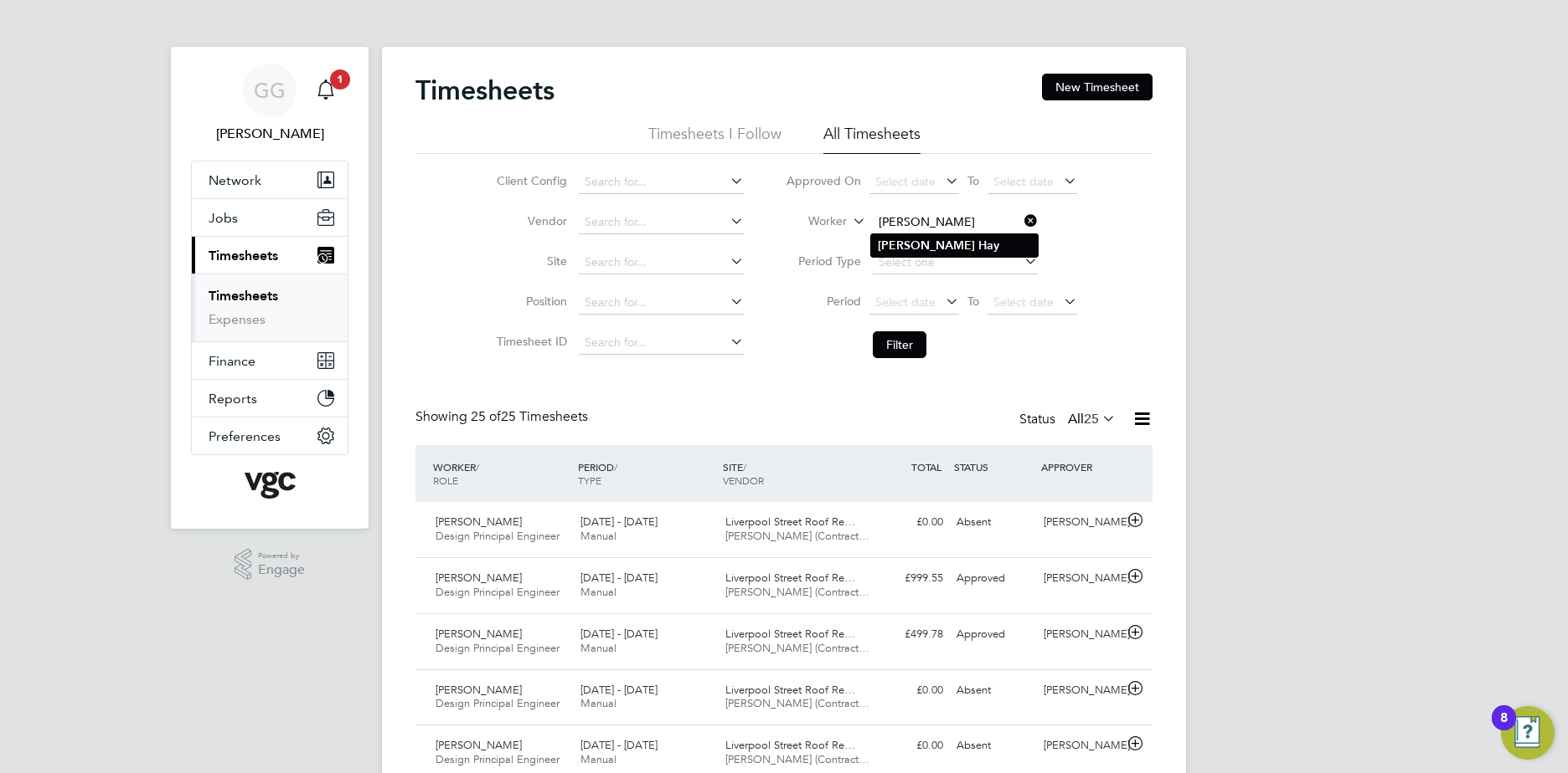
click at [942, 250] on li "[PERSON_NAME]" at bounding box center [955, 245] width 167 height 23
click at [901, 333] on button "Filter" at bounding box center [900, 345] width 54 height 27
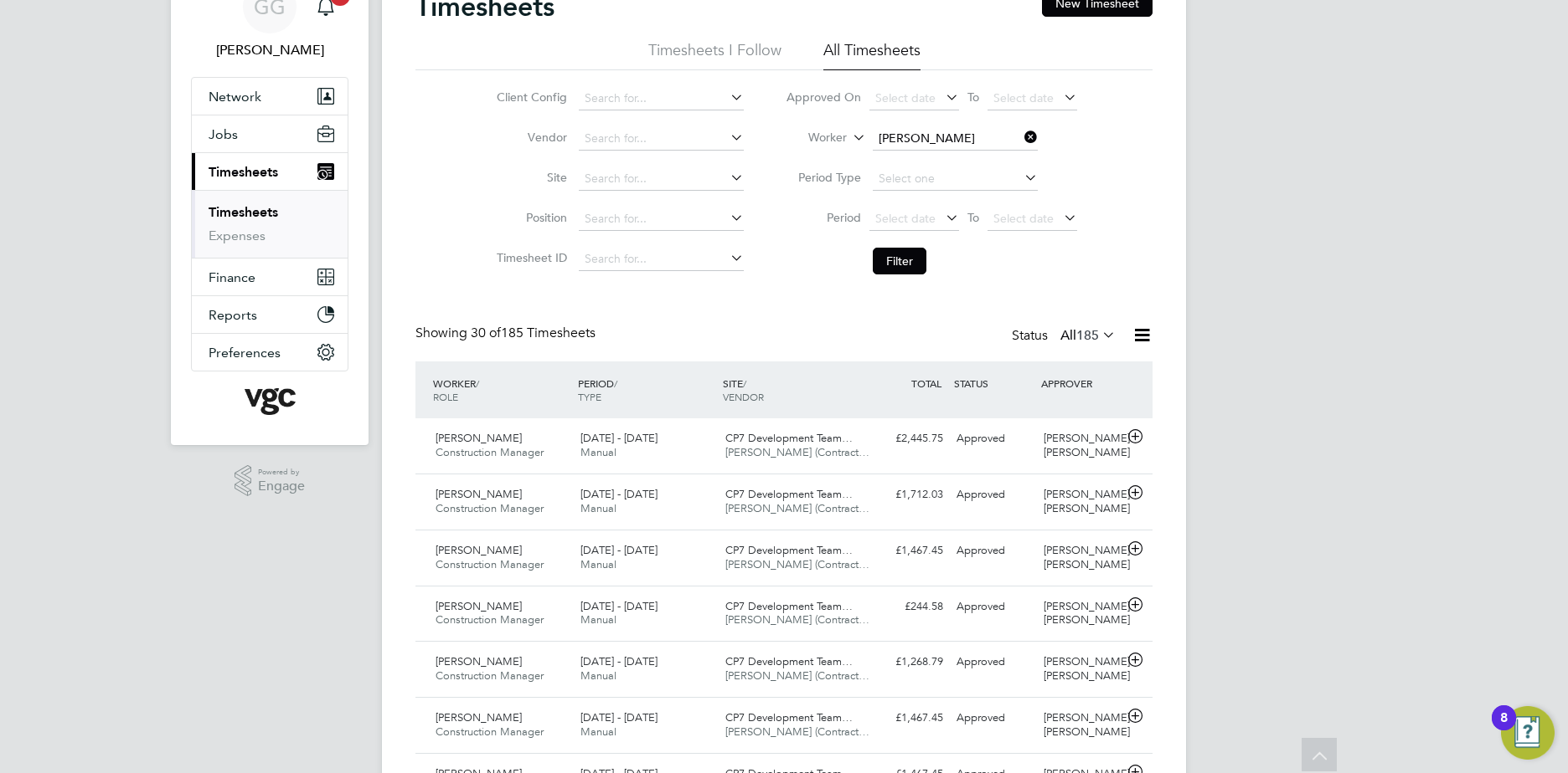
click at [955, 122] on li "Worker [PERSON_NAME]" at bounding box center [932, 139] width 334 height 40
click at [950, 137] on input at bounding box center [955, 139] width 165 height 24
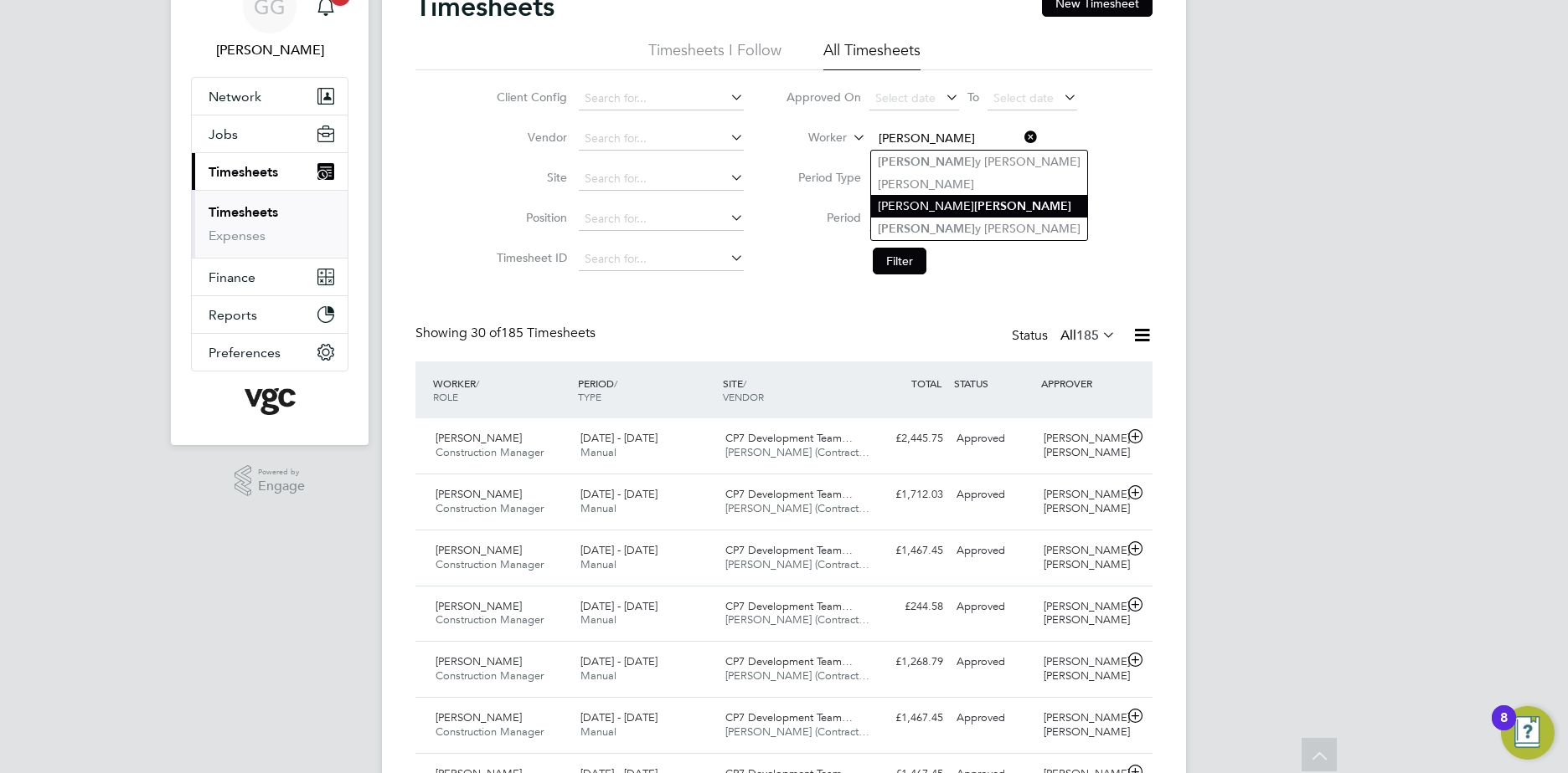
click at [950, 199] on li "[PERSON_NAME]" at bounding box center [979, 206] width 216 height 23
type input "[PERSON_NAME]"
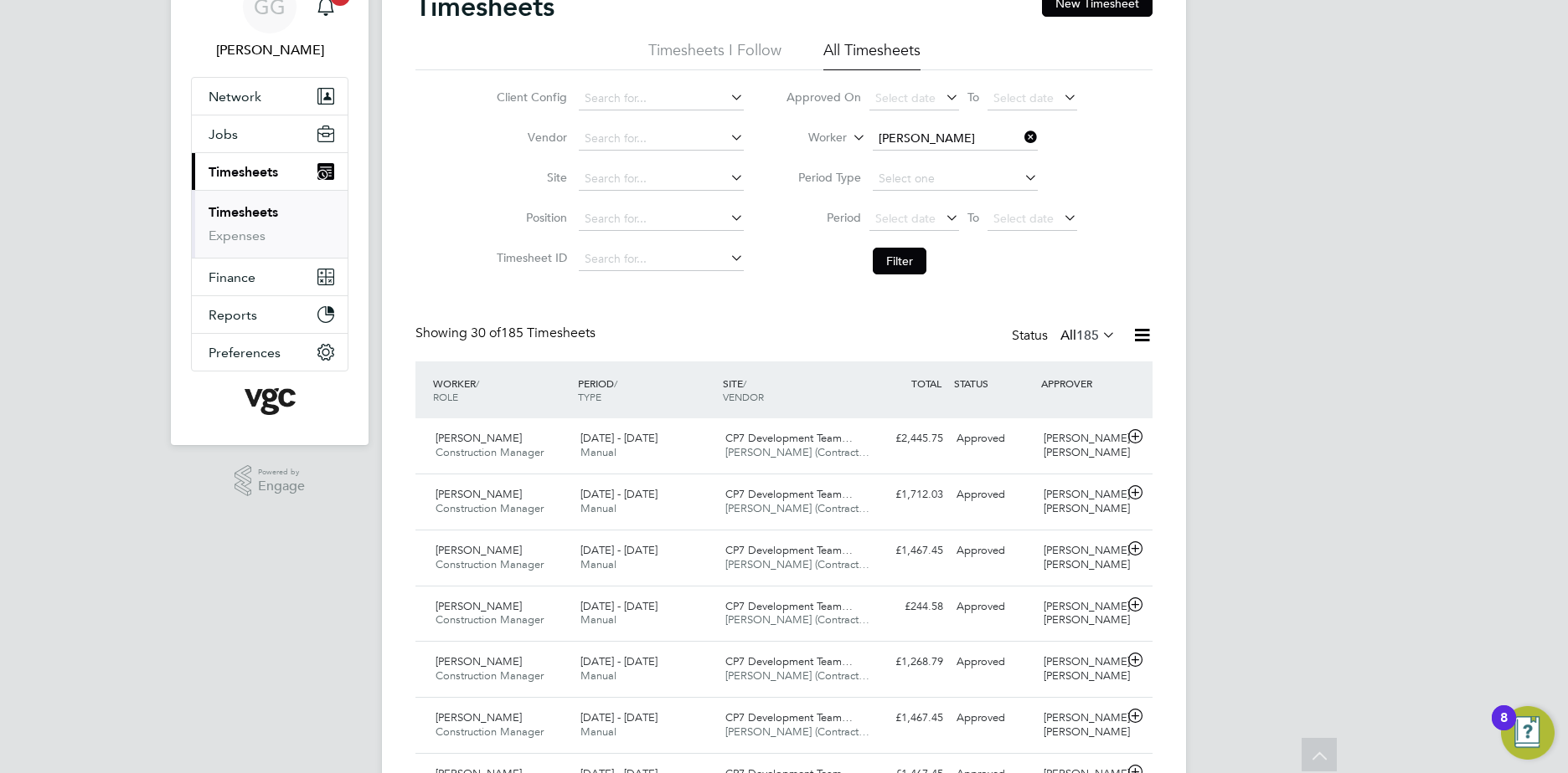
click at [910, 248] on button "Filter" at bounding box center [900, 261] width 54 height 27
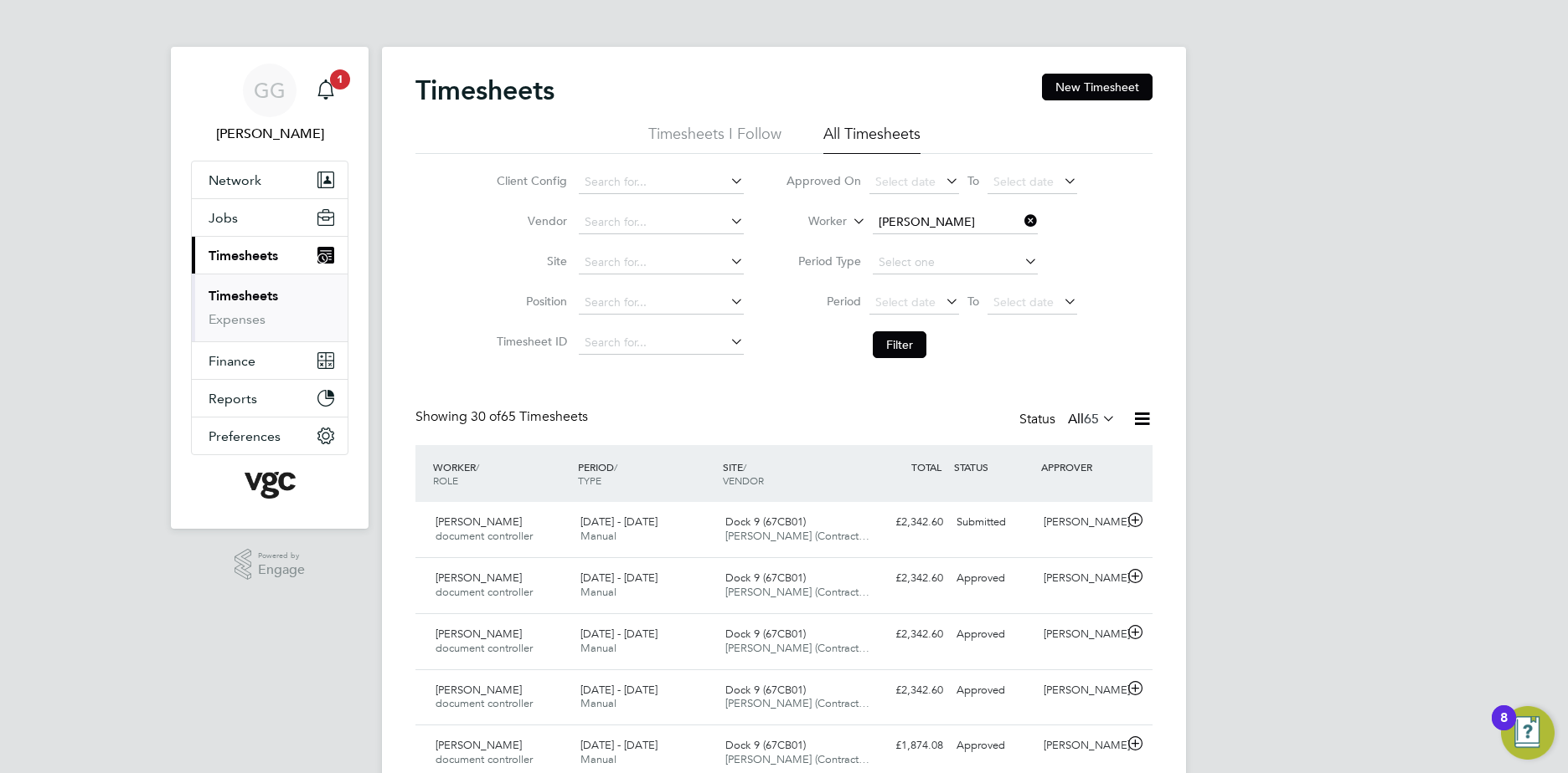
click at [971, 206] on li "Worker [PERSON_NAME]" at bounding box center [932, 223] width 334 height 40
click at [949, 230] on input at bounding box center [955, 222] width 165 height 24
click at [976, 245] on li "[PERSON_NAME] Sto [PERSON_NAME]" at bounding box center [985, 245] width 228 height 23
type input "[PERSON_NAME]"
click at [870, 345] on li "Filter" at bounding box center [932, 345] width 334 height 44
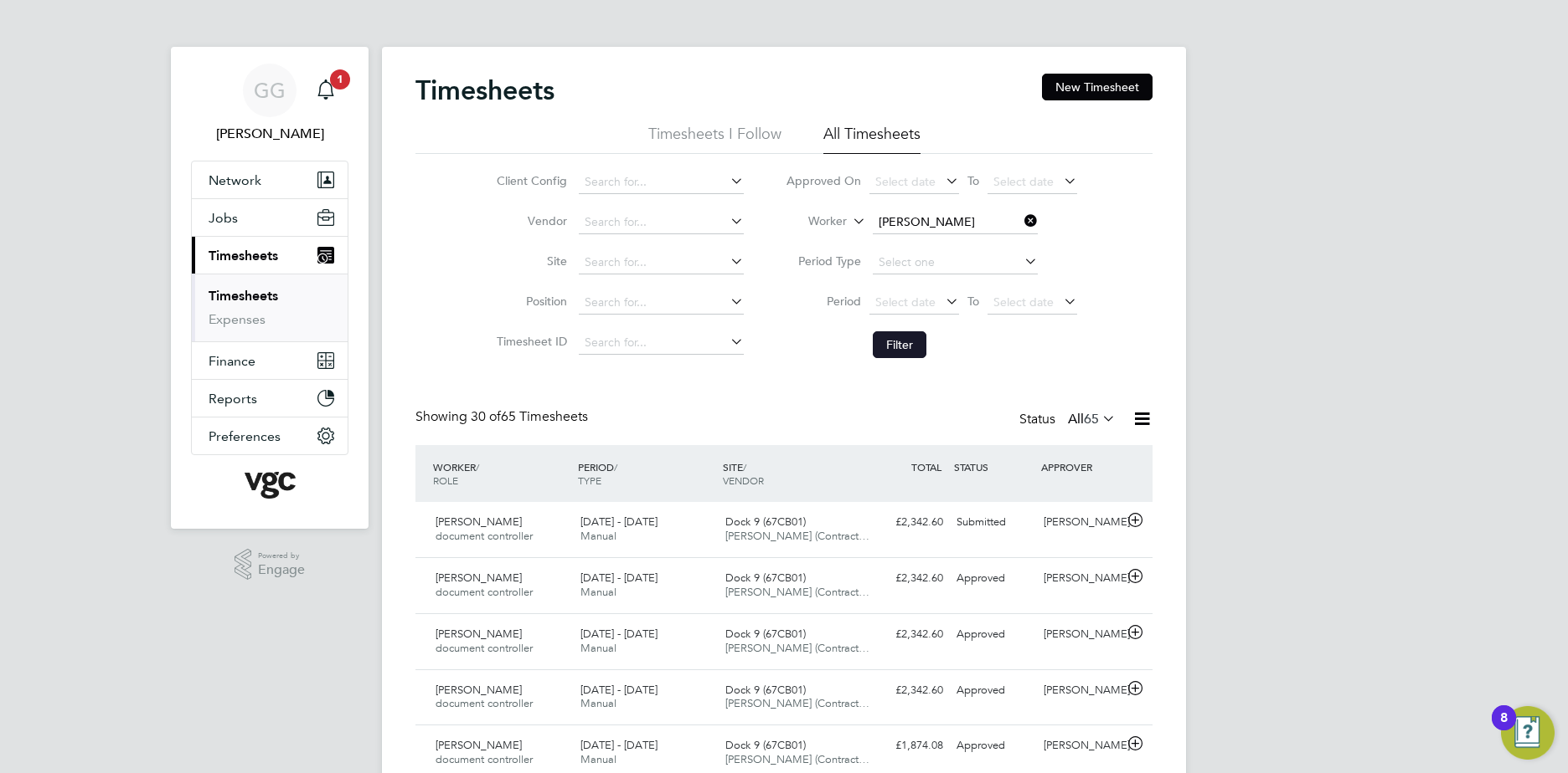
click at [884, 345] on button "Filter" at bounding box center [900, 345] width 54 height 27
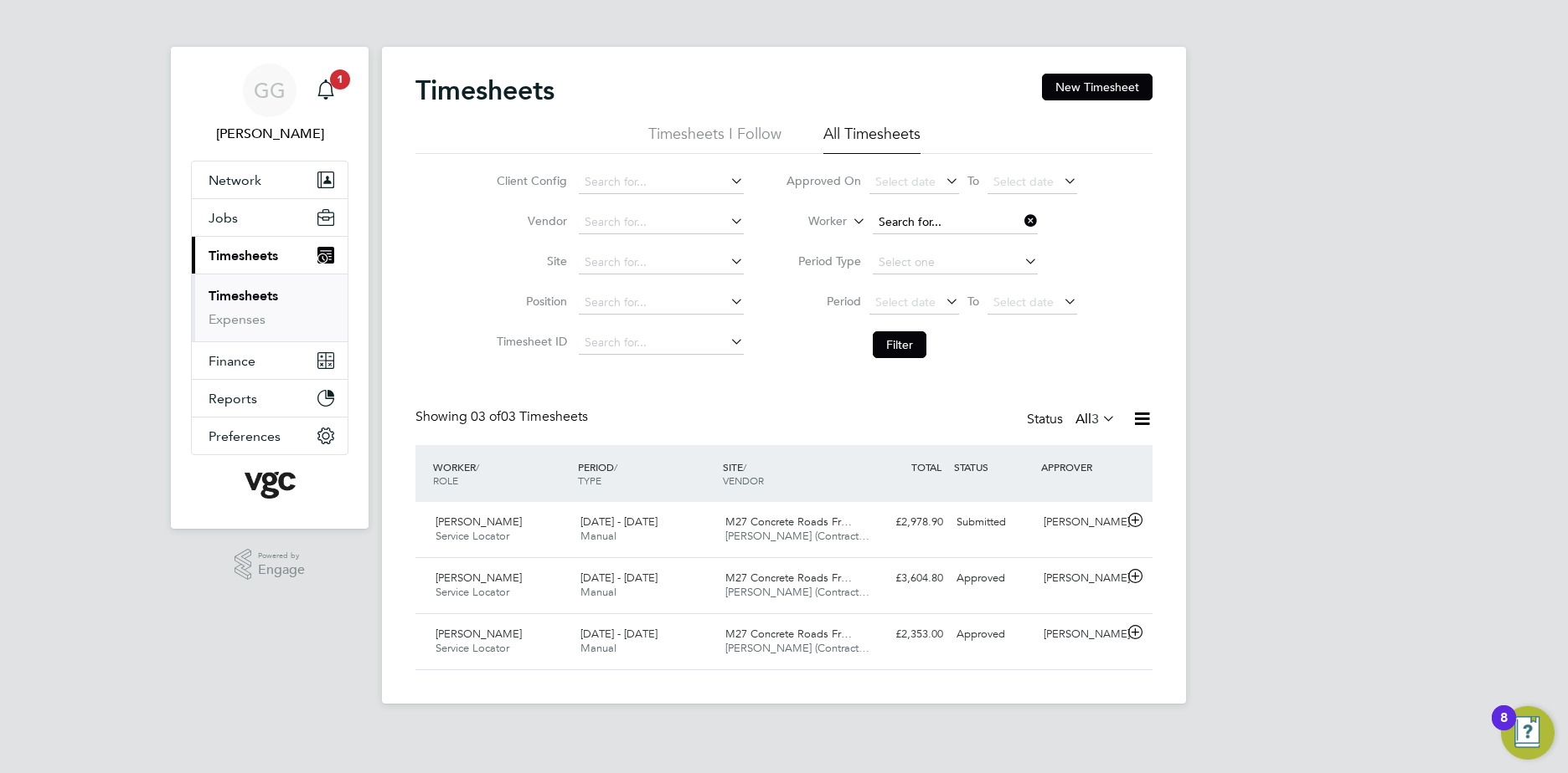
click at [912, 215] on input at bounding box center [955, 222] width 165 height 24
click at [940, 267] on li "Salar Henareh" at bounding box center [955, 268] width 167 height 23
type input "Salar Henareh"
click at [907, 355] on button "Filter" at bounding box center [900, 345] width 54 height 27
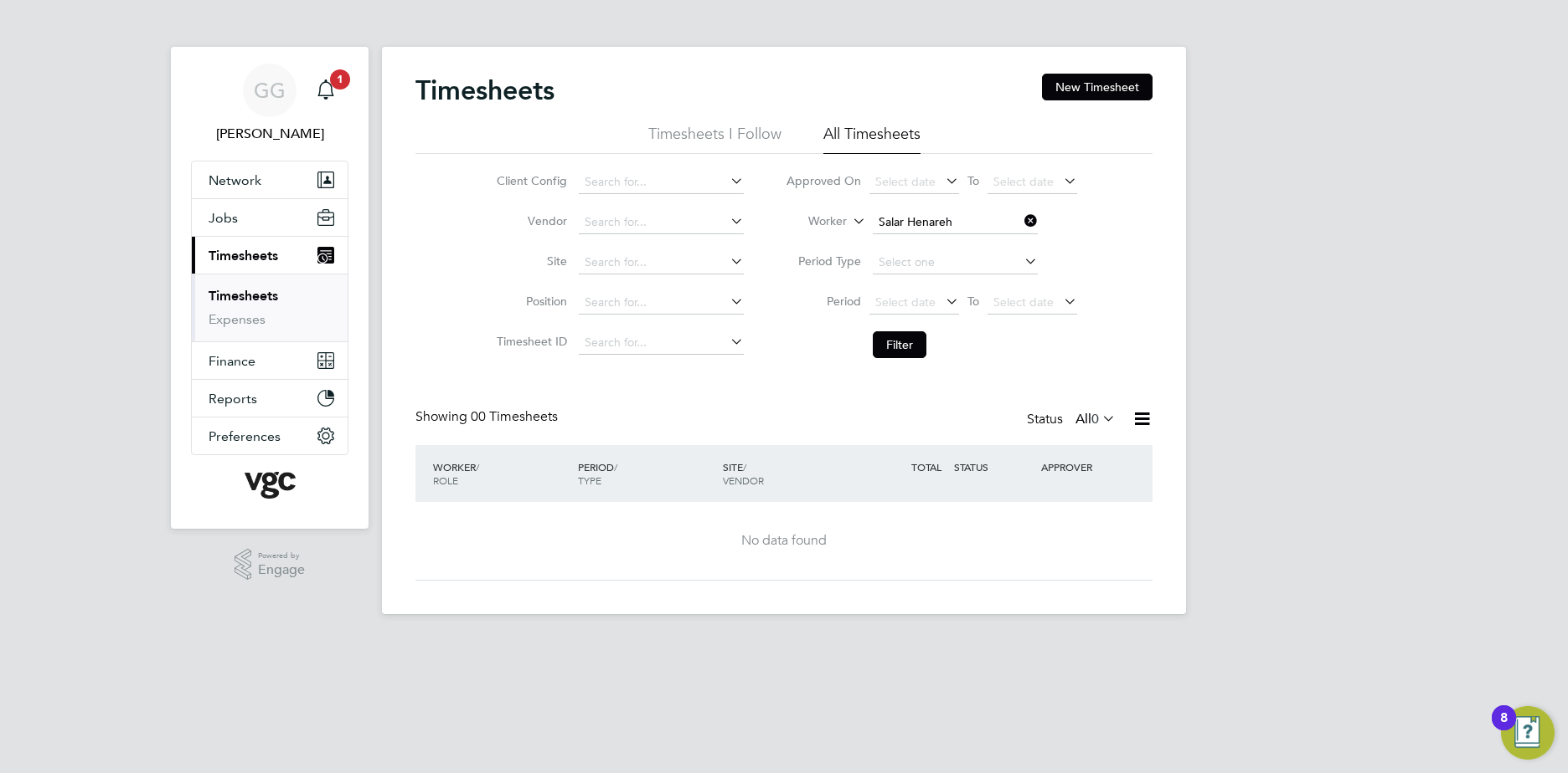
click at [948, 210] on li "Worker Salar Henareh" at bounding box center [932, 223] width 334 height 40
click at [944, 219] on input at bounding box center [955, 222] width 165 height 24
click at [923, 285] on li "Sala r Henareh" at bounding box center [975, 291] width 208 height 23
type input "Salar Henareh"
click at [902, 331] on li "Filter" at bounding box center [932, 345] width 334 height 44
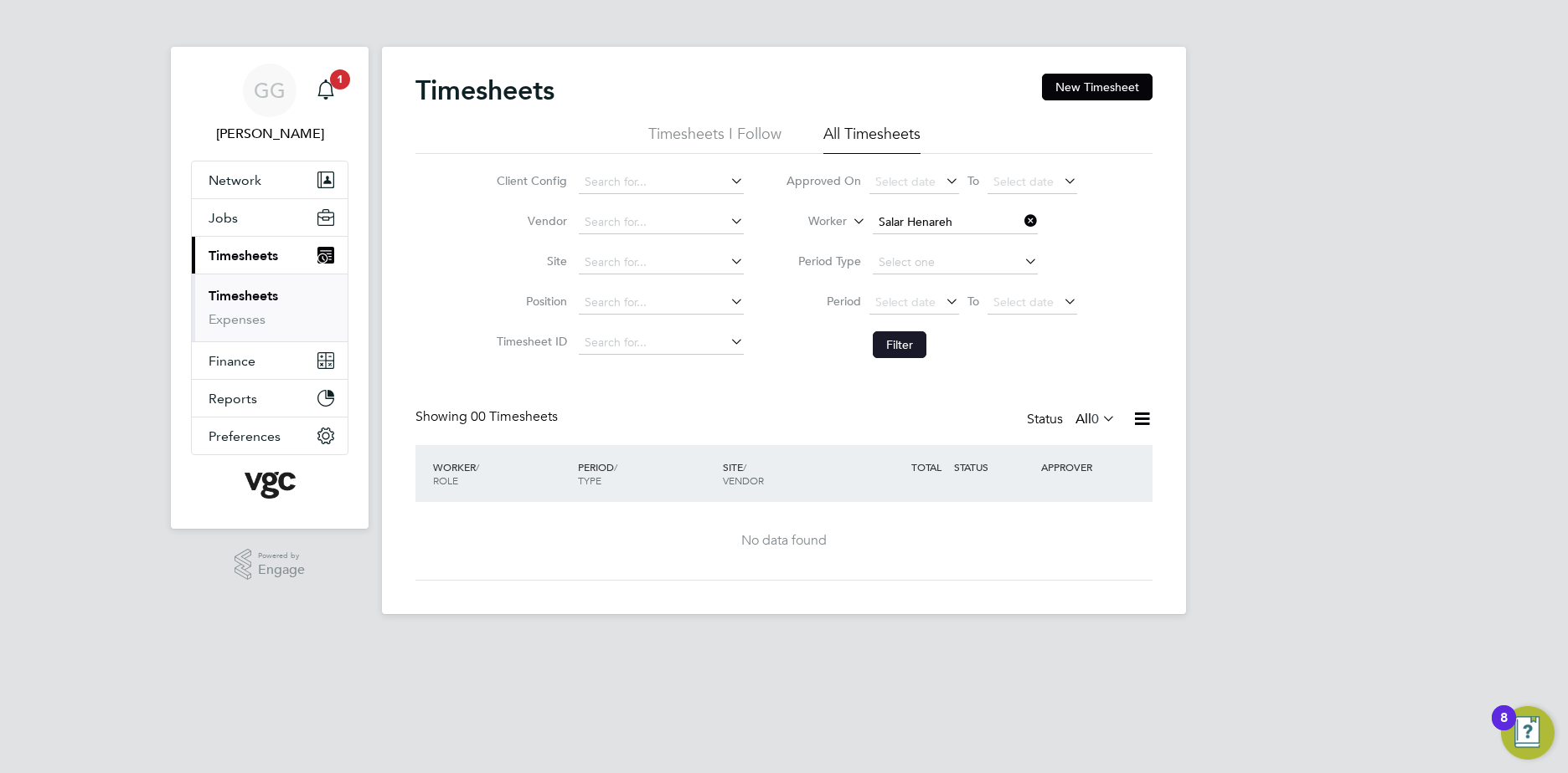
click at [881, 341] on button "Filter" at bounding box center [900, 345] width 54 height 27
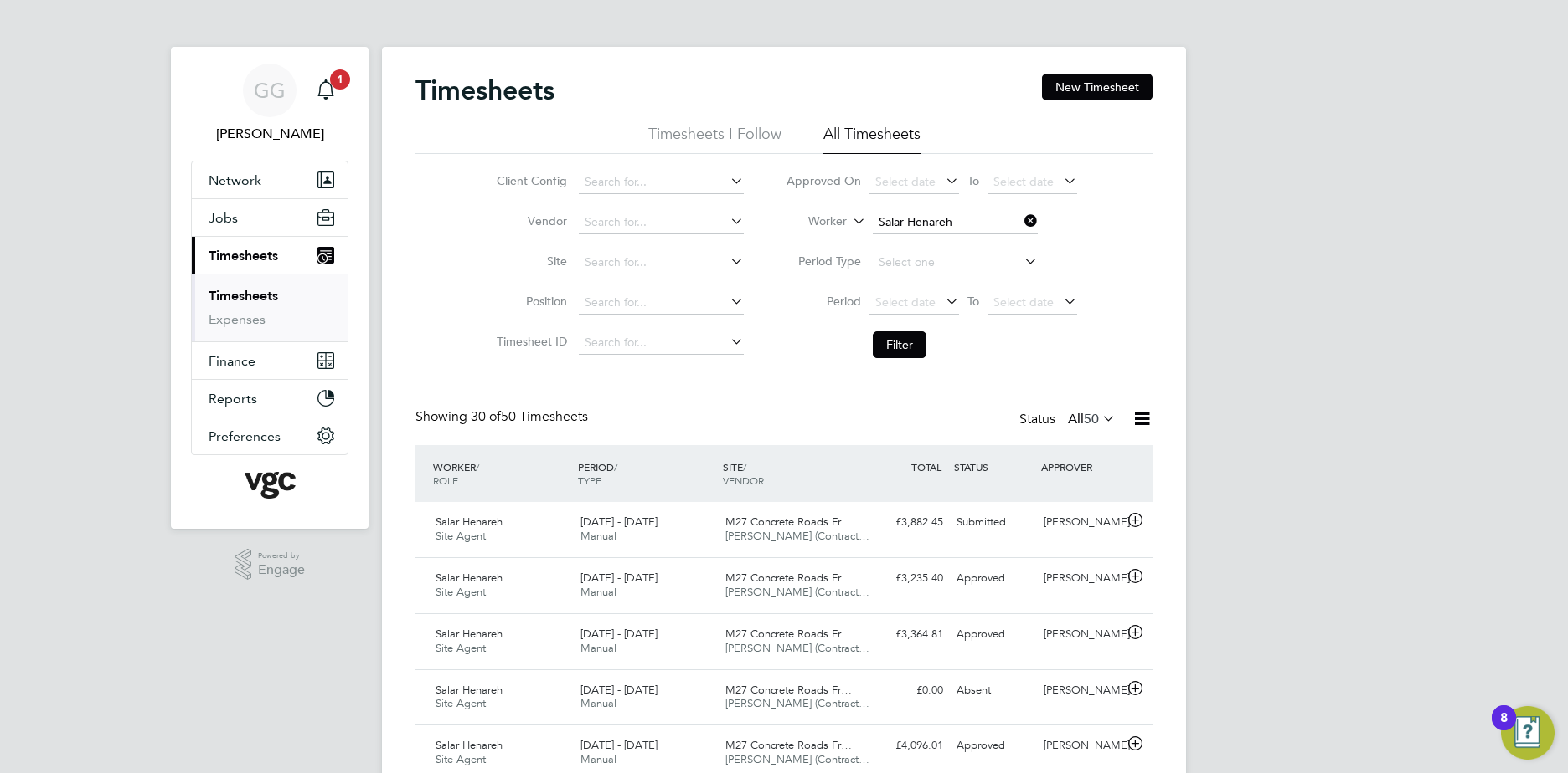
click at [956, 210] on li "Worker Salar Henareh" at bounding box center [932, 223] width 334 height 40
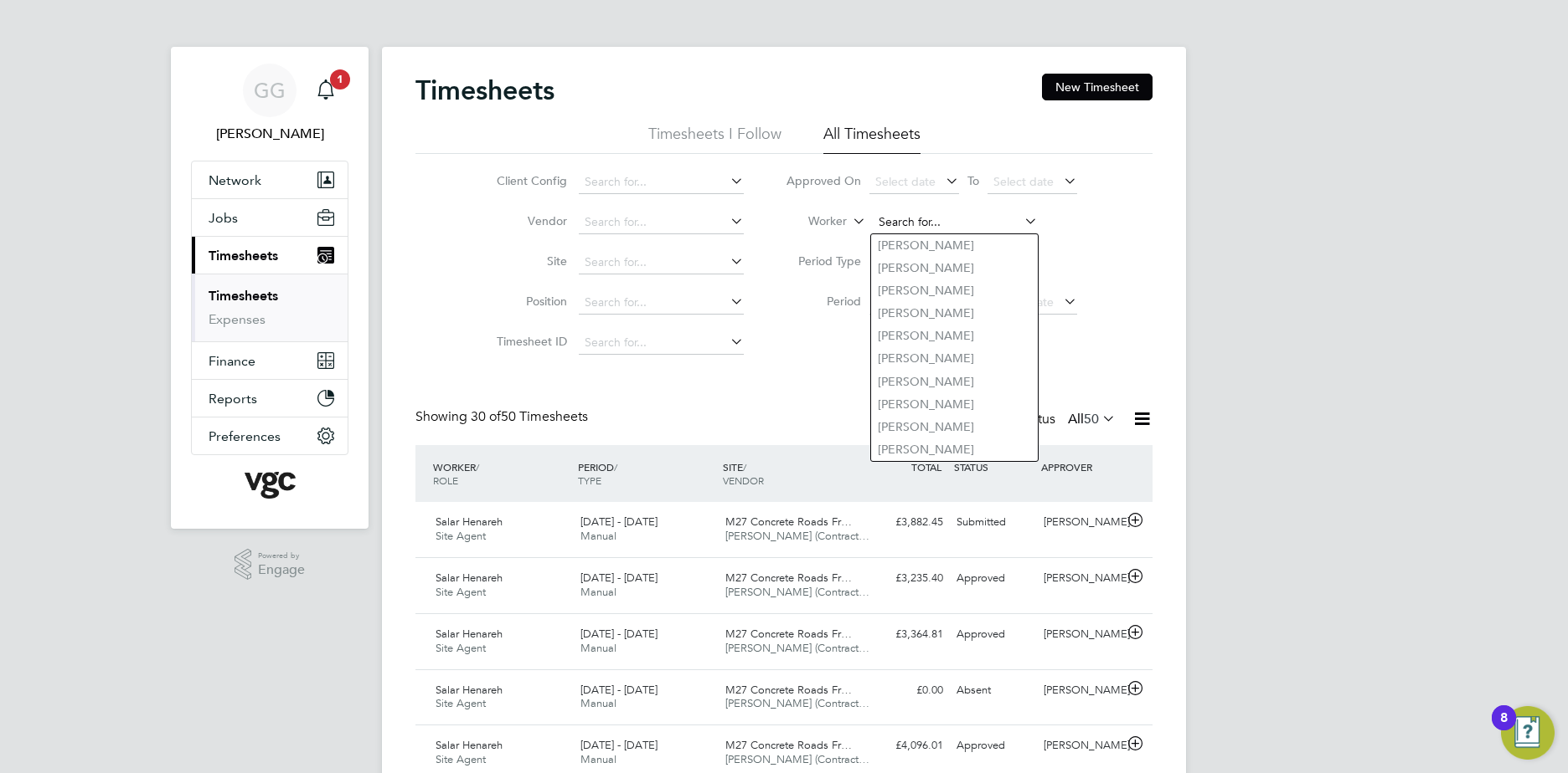
click at [904, 216] on input at bounding box center [955, 222] width 165 height 24
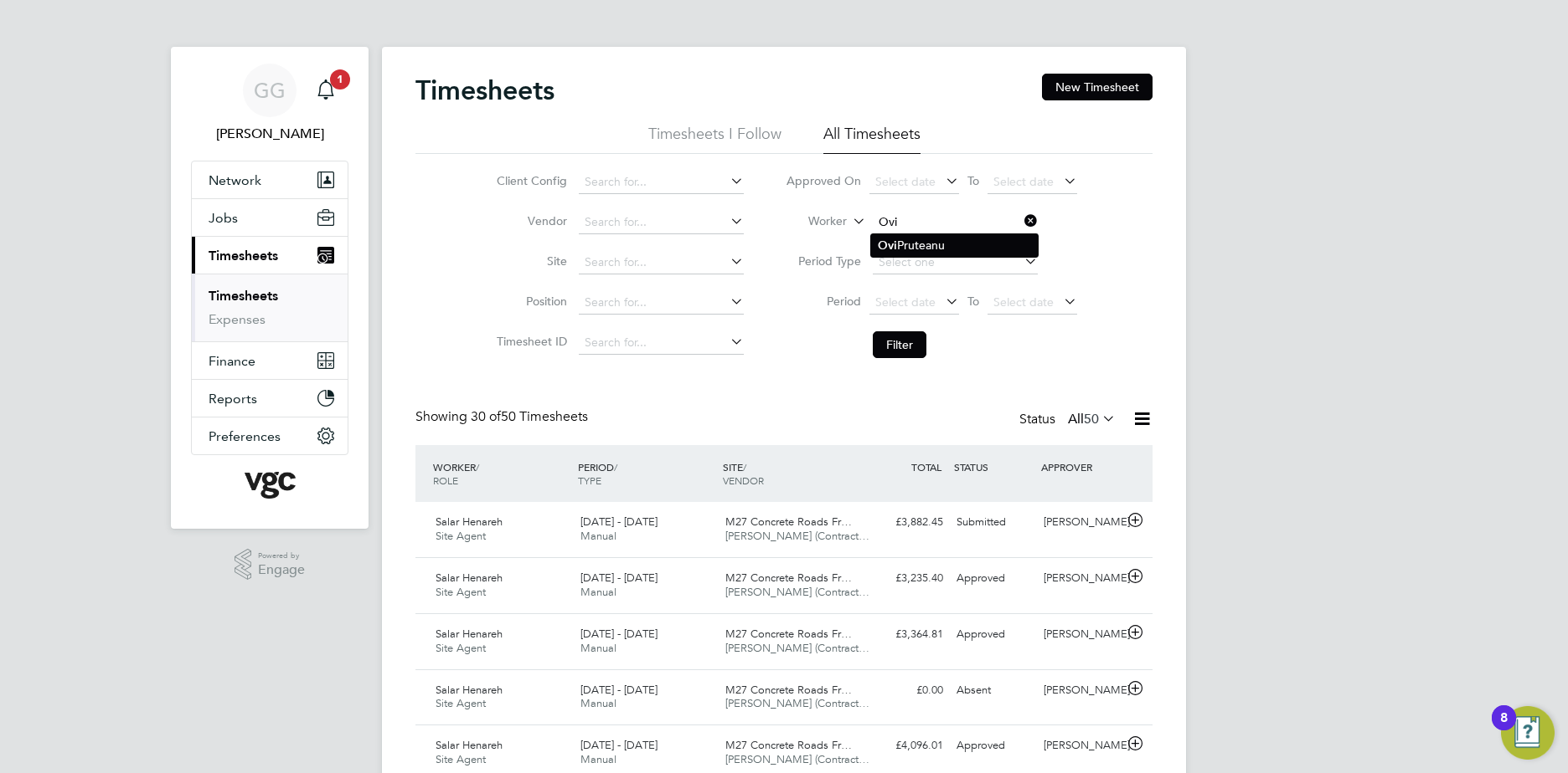
drag, startPoint x: 984, startPoint y: 242, endPoint x: 976, endPoint y: 243, distance: 8.1
click at [981, 241] on li "[PERSON_NAME]" at bounding box center [955, 245] width 167 height 23
type input "[PERSON_NAME]"
click at [894, 336] on button "Filter" at bounding box center [900, 345] width 54 height 27
click at [955, 217] on input at bounding box center [955, 222] width 165 height 24
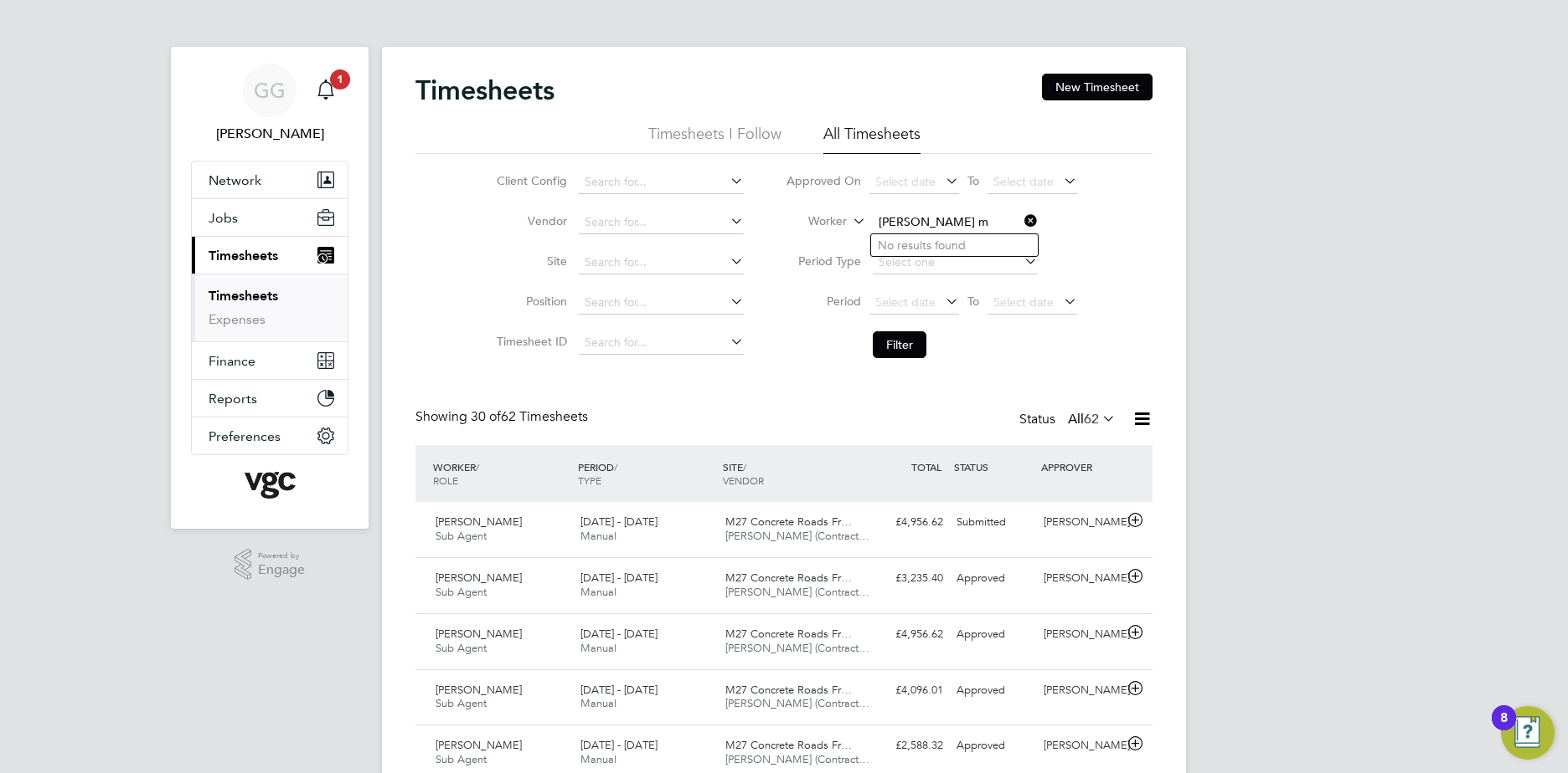
type input "[PERSON_NAME] m"
click at [939, 227] on input at bounding box center [955, 222] width 165 height 24
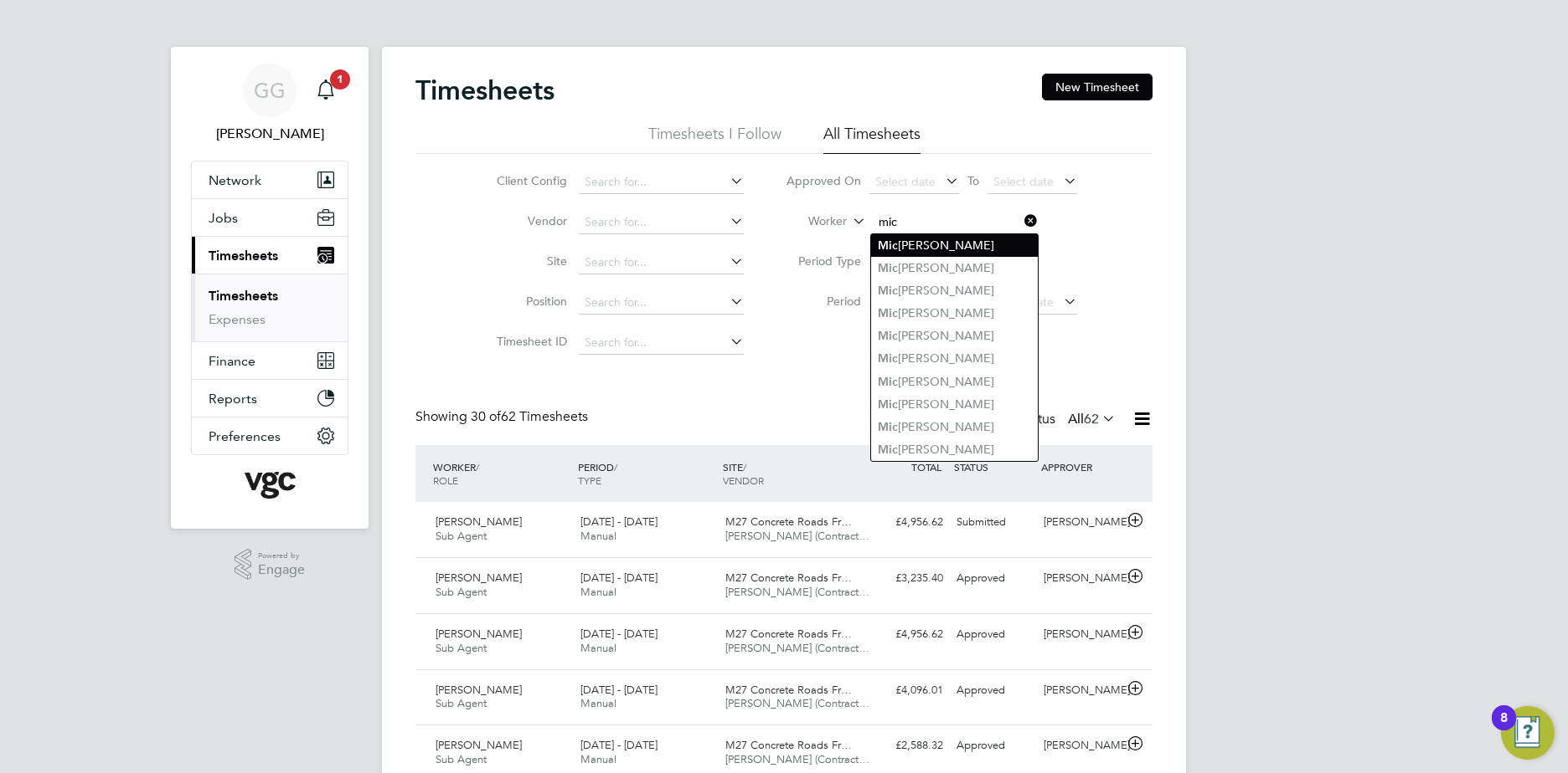
click at [993, 248] on li "[PERSON_NAME]" at bounding box center [955, 245] width 167 height 23
type input "[PERSON_NAME]"
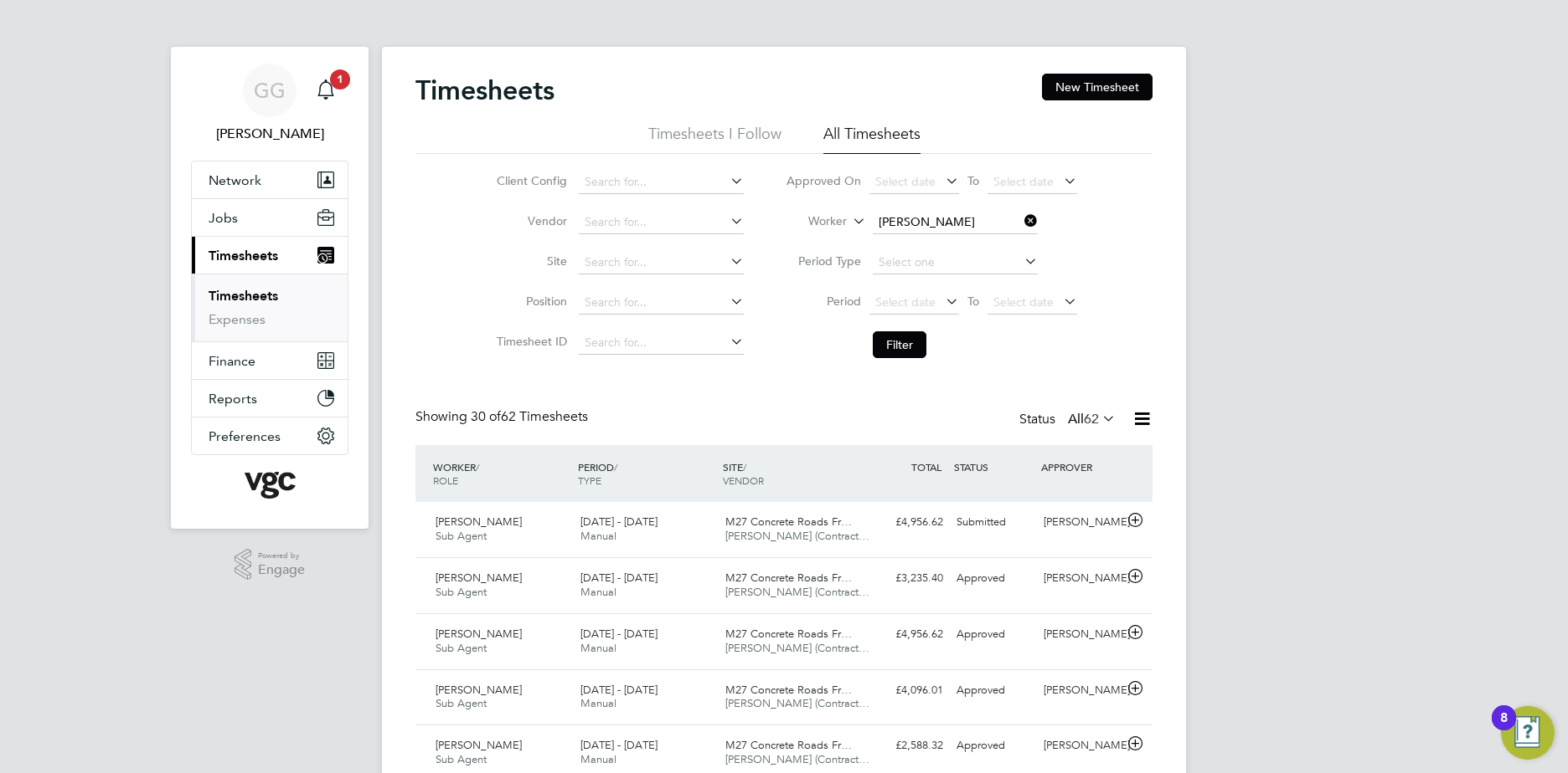
click at [902, 334] on button "Filter" at bounding box center [900, 345] width 54 height 27
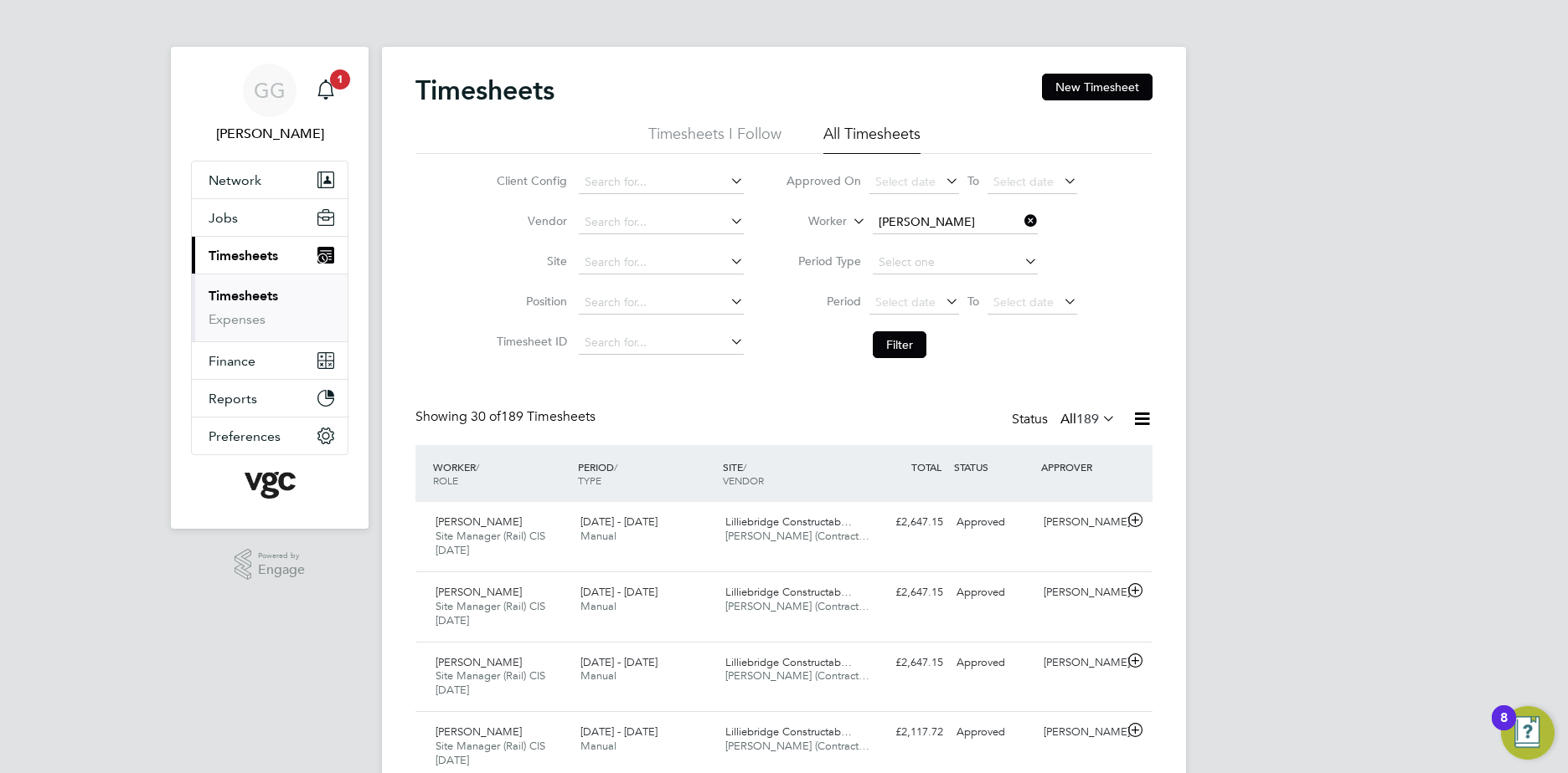
click at [960, 219] on input "[PERSON_NAME]" at bounding box center [955, 222] width 165 height 24
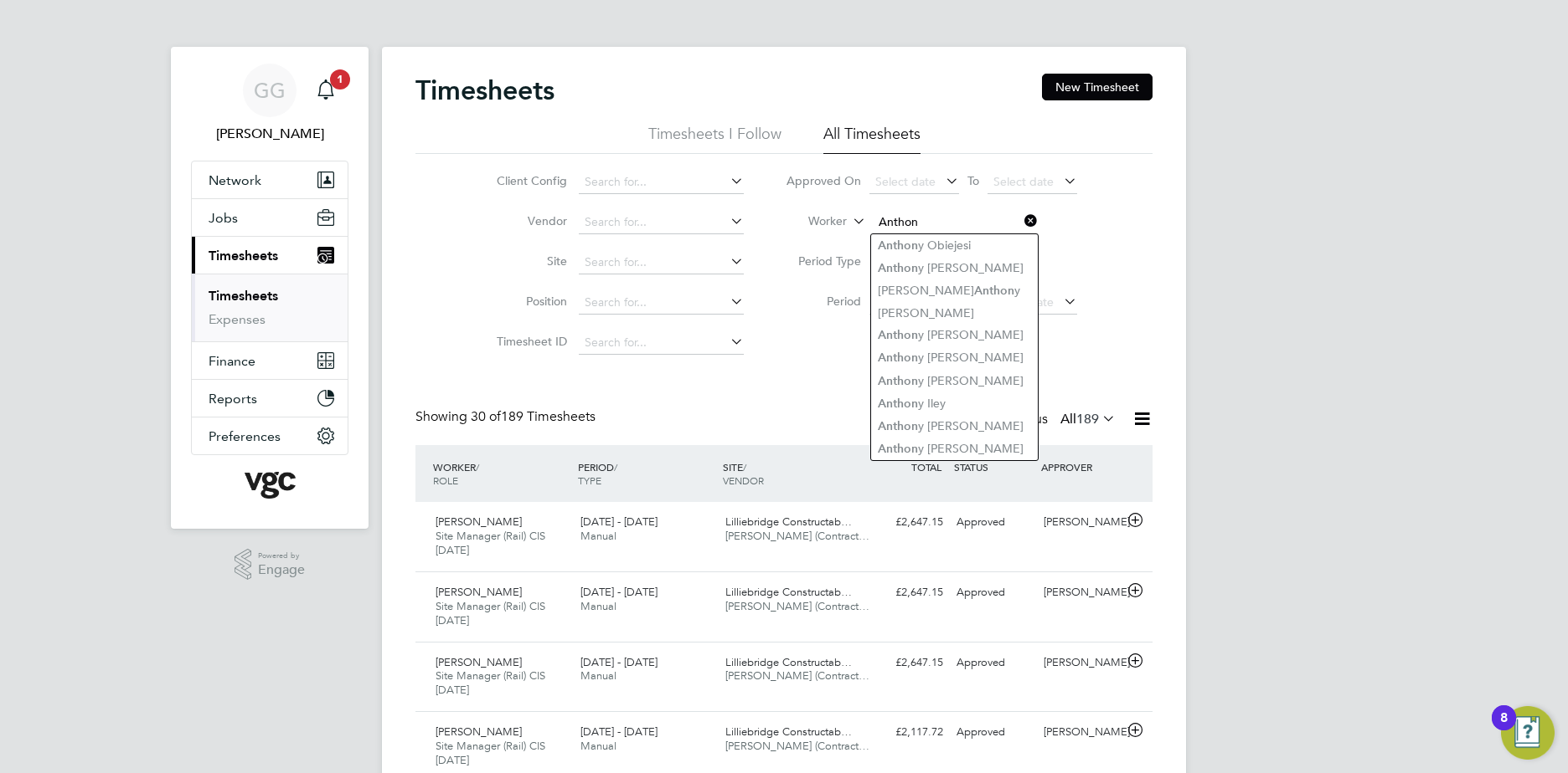
type input "Anthon"
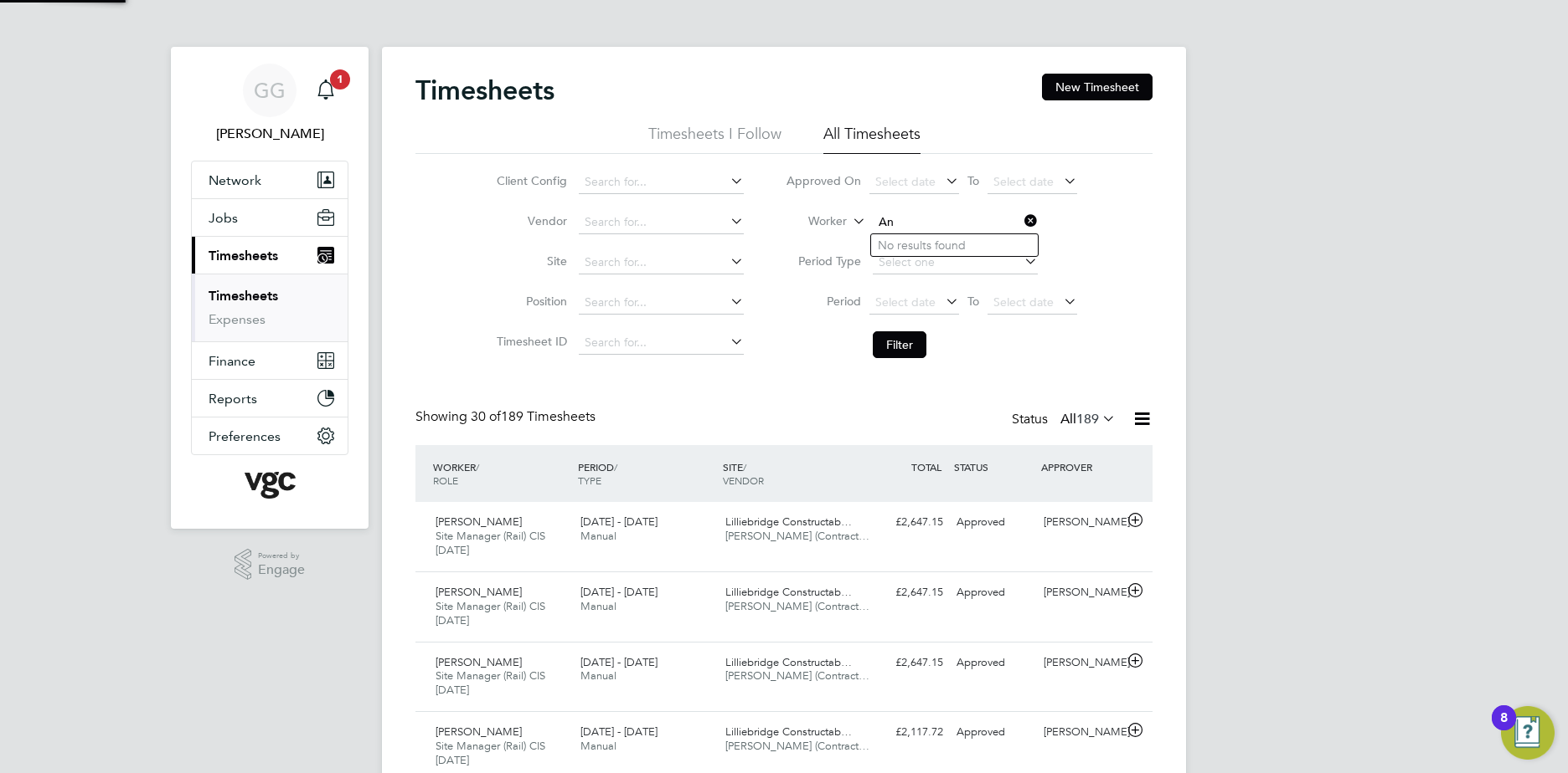
type input "A"
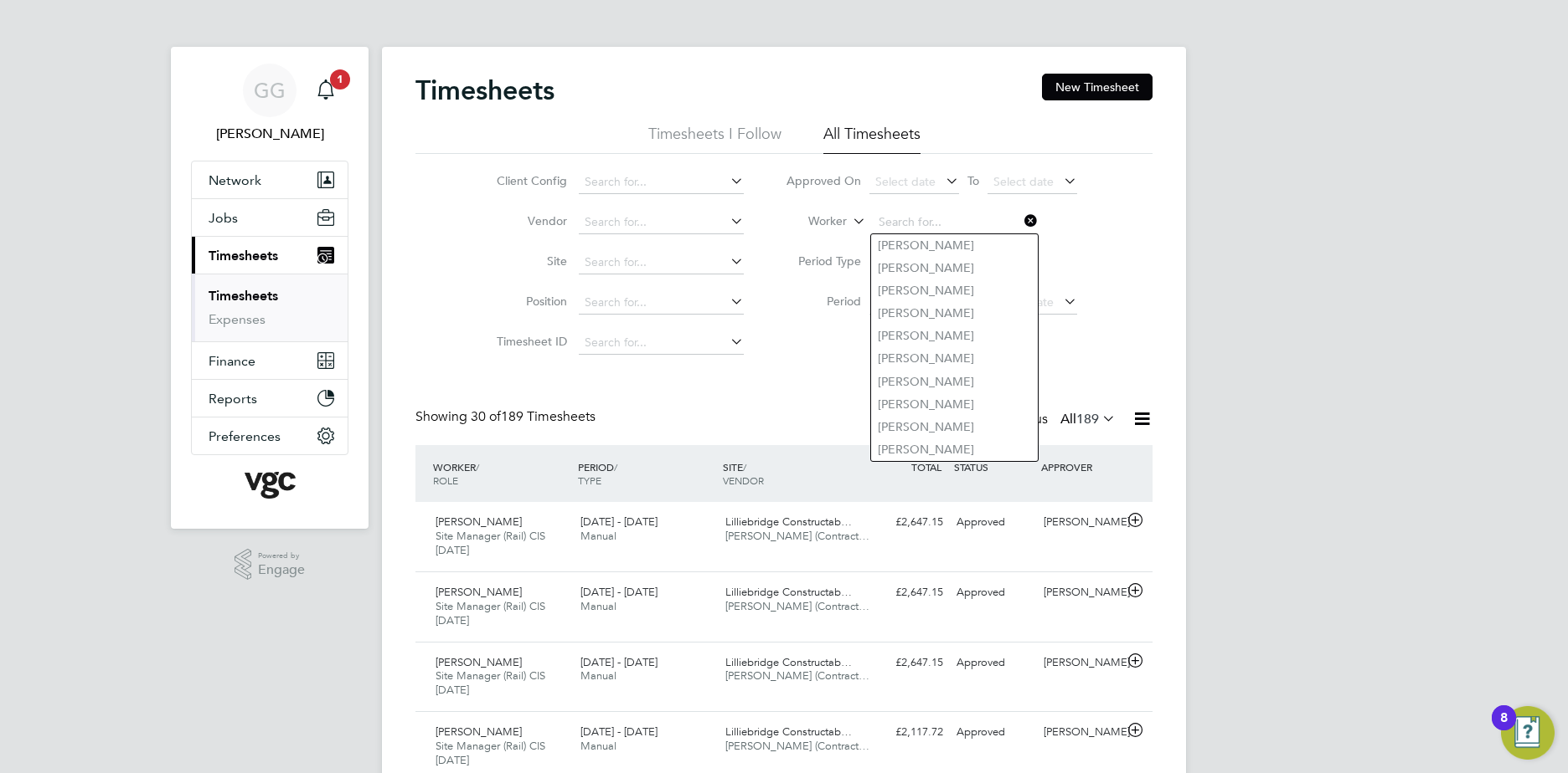
type input "K"
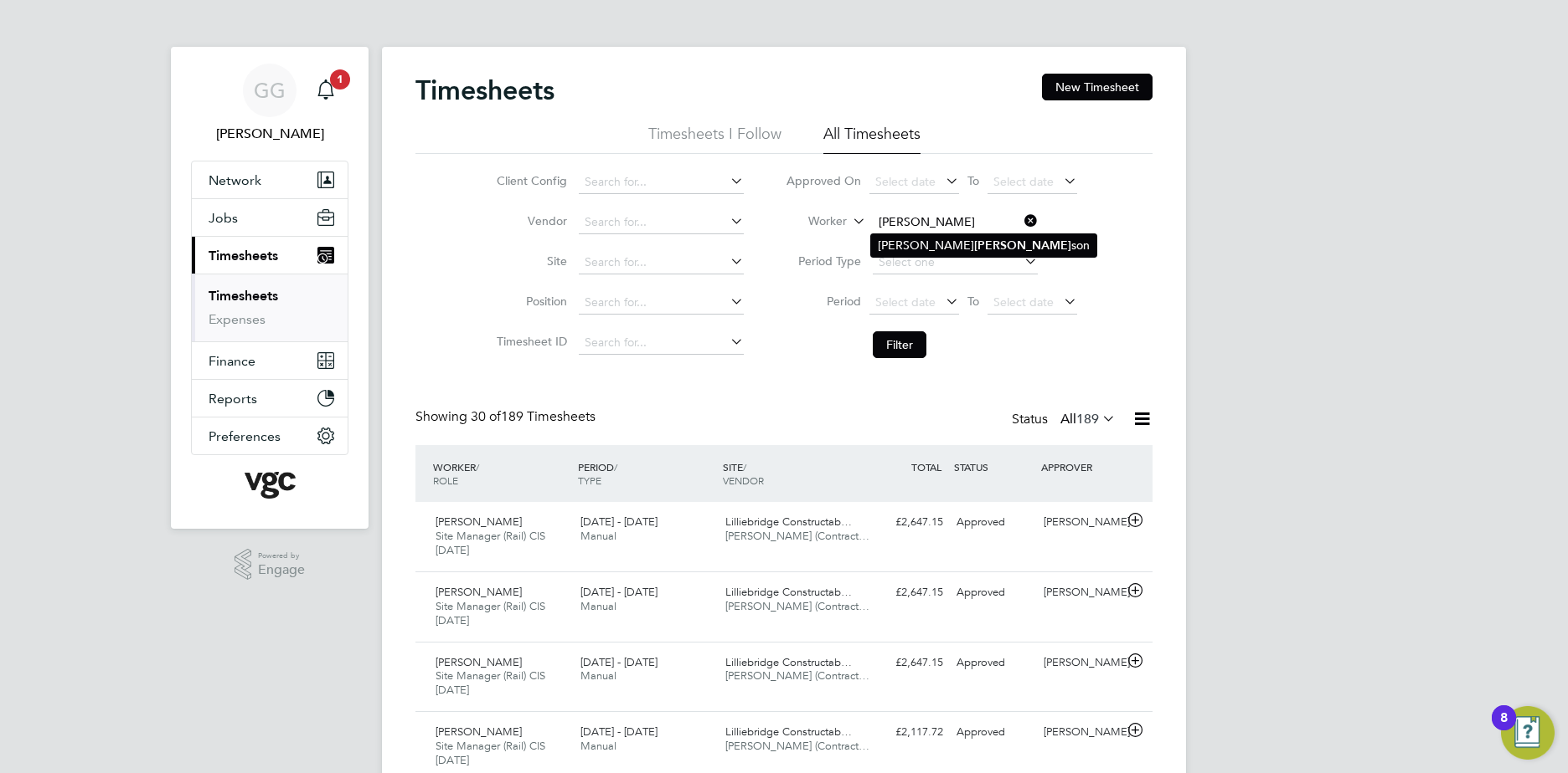
click at [950, 242] on li "[PERSON_NAME] son" at bounding box center [983, 245] width 225 height 23
type input "[PERSON_NAME]"
drag, startPoint x: 899, startPoint y: 340, endPoint x: 889, endPoint y: 339, distance: 10.0
click at [896, 341] on button "Filter" at bounding box center [900, 345] width 54 height 27
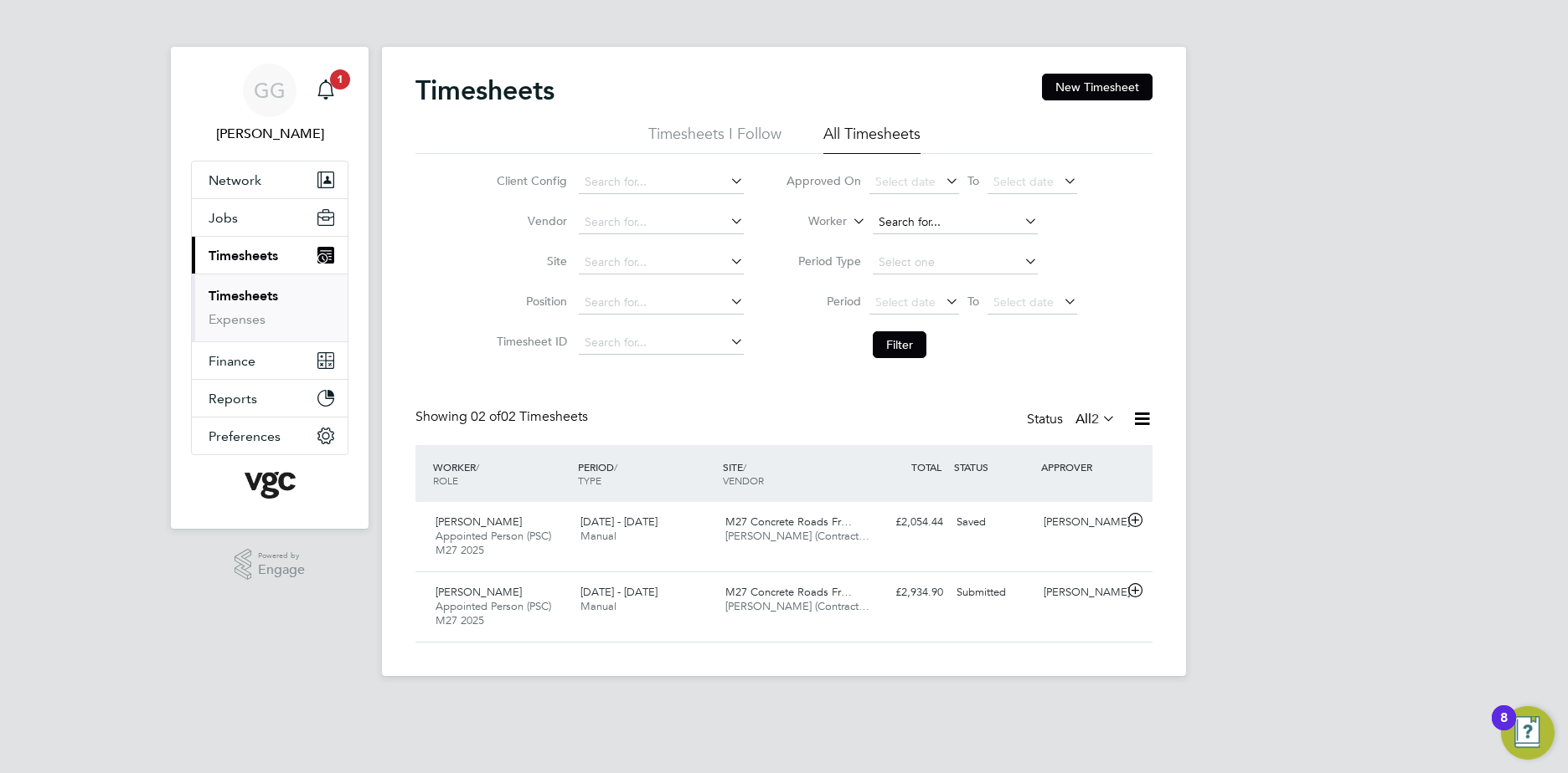
click at [934, 221] on input at bounding box center [955, 222] width 165 height 24
click at [952, 254] on li "[PERSON_NAME]" at bounding box center [962, 245] width 183 height 23
type input "[PERSON_NAME]"
click at [882, 350] on button "Filter" at bounding box center [900, 345] width 54 height 27
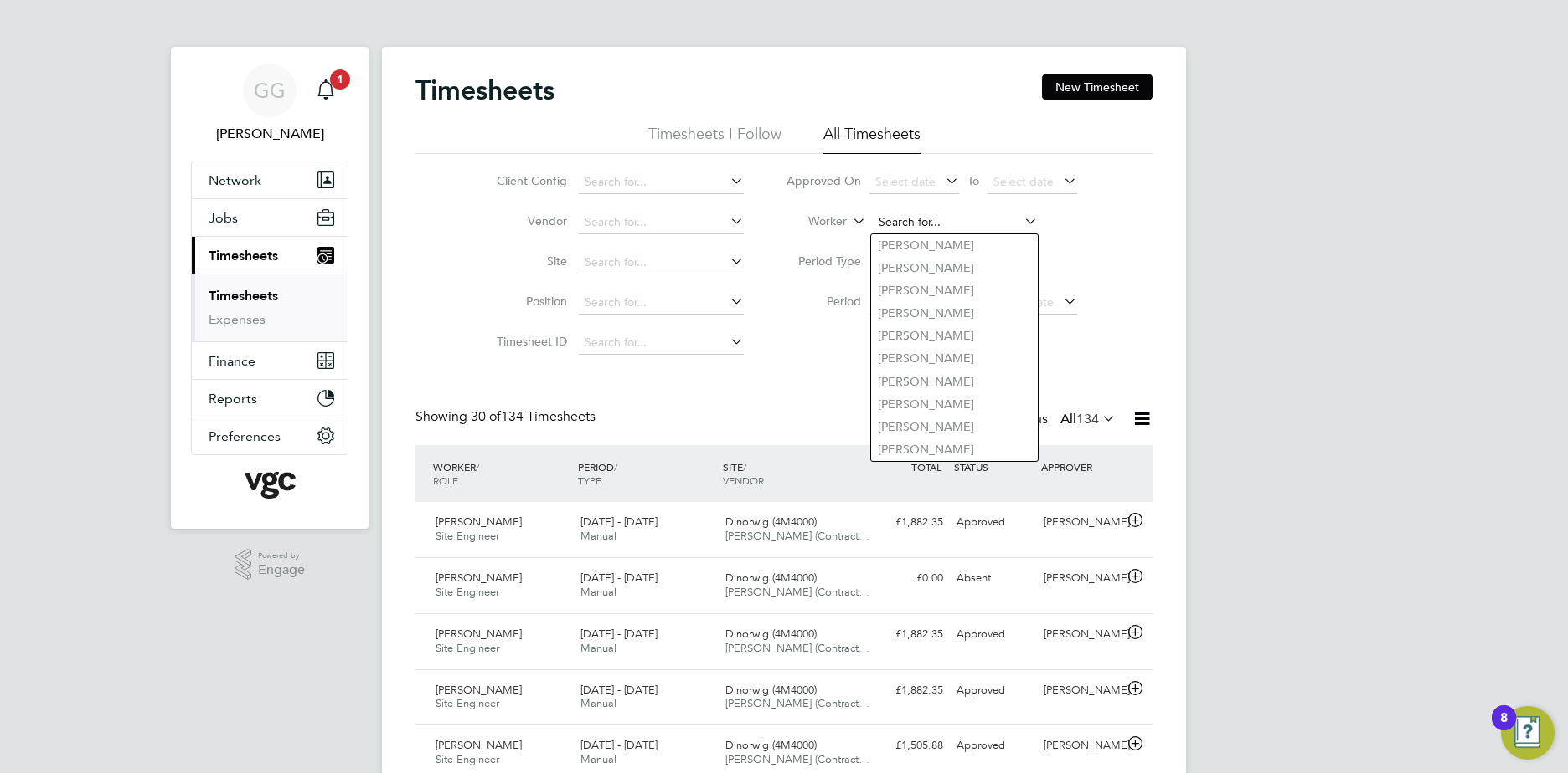
click at [961, 211] on input at bounding box center [955, 222] width 165 height 24
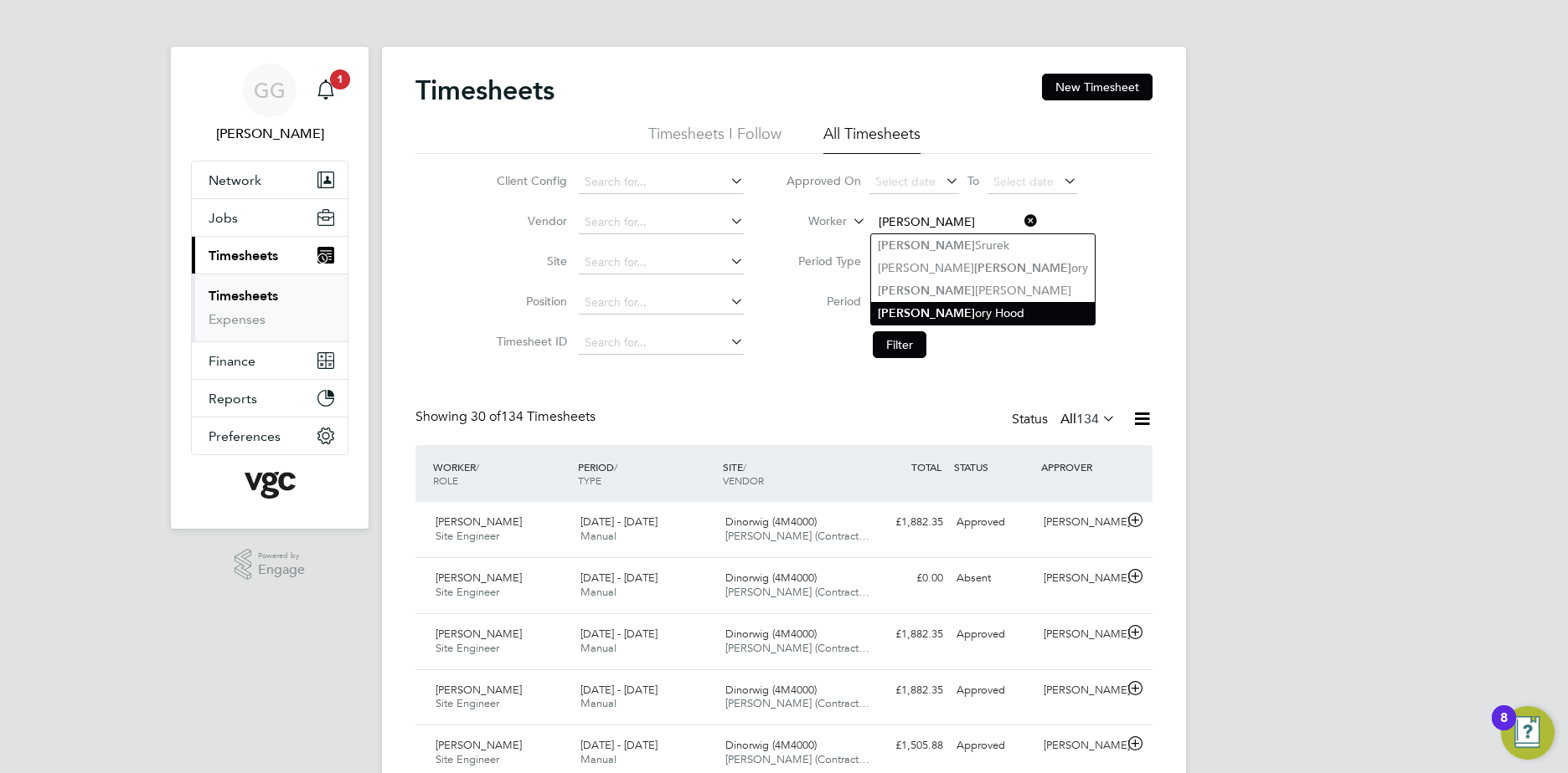
click at [955, 315] on li "[PERSON_NAME]" at bounding box center [982, 313] width 223 height 23
type input "[PERSON_NAME]"
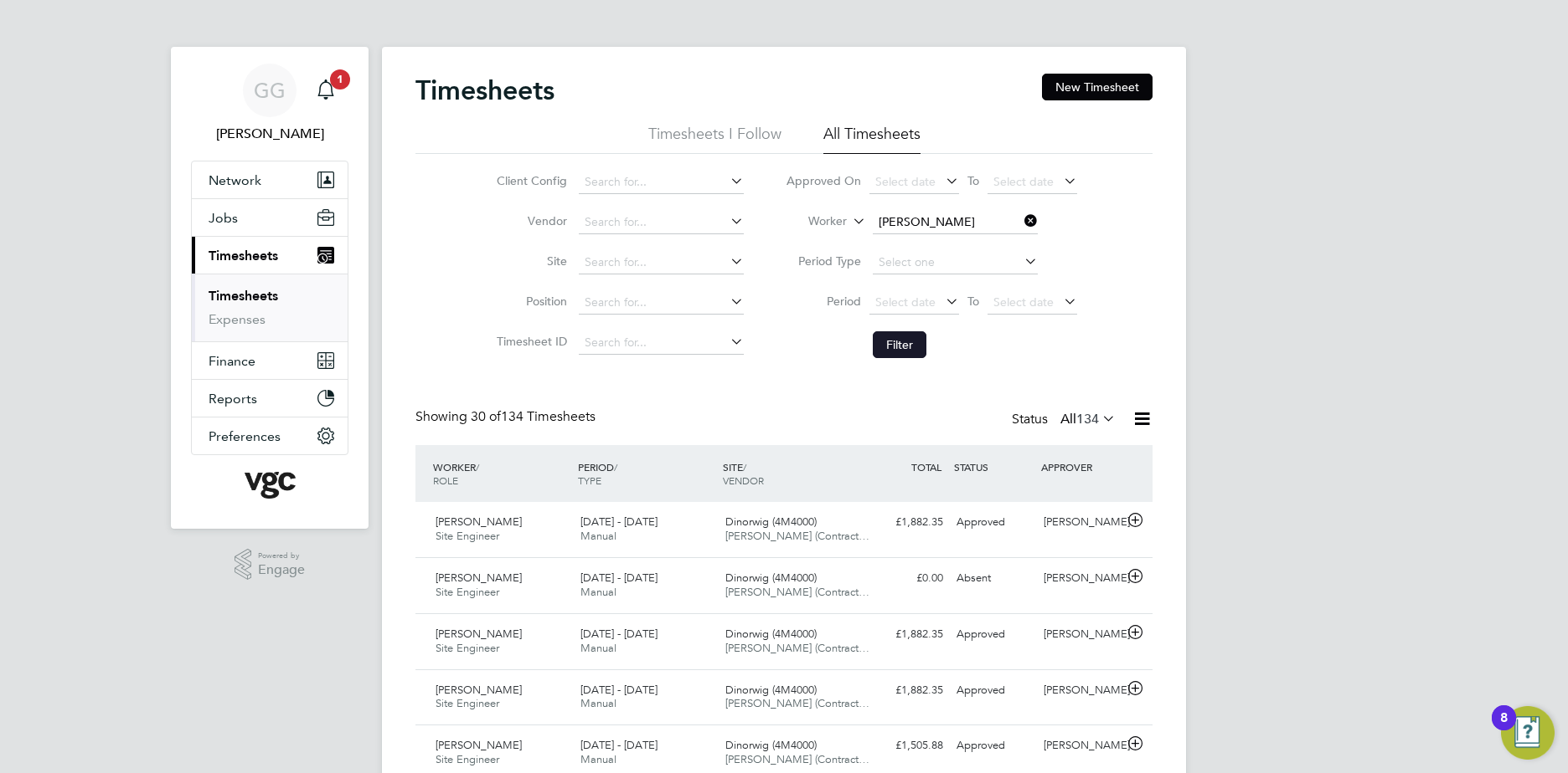
click at [901, 342] on button "Filter" at bounding box center [900, 345] width 54 height 27
click at [941, 222] on input at bounding box center [955, 222] width 165 height 24
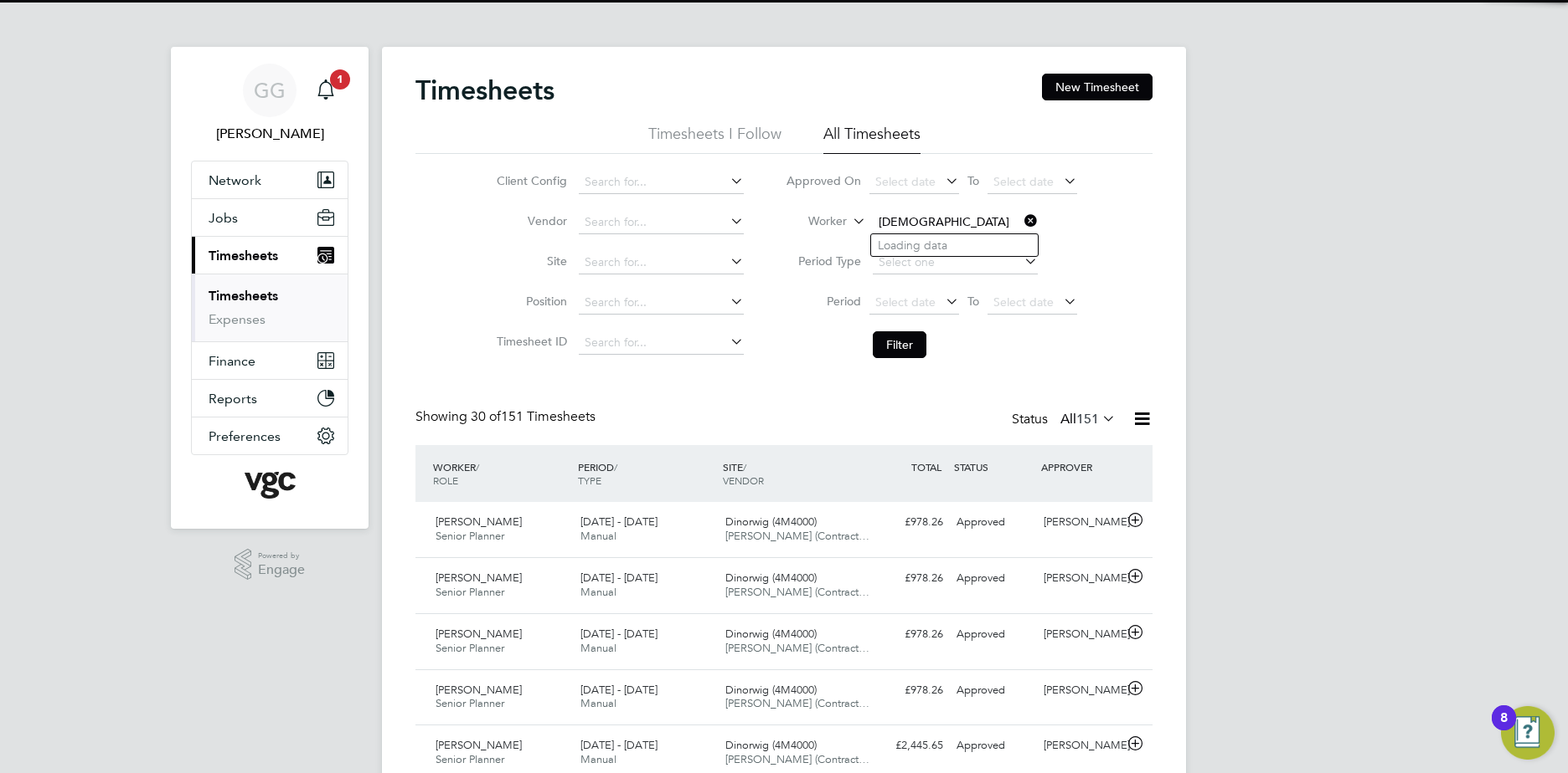
type input "[PERSON_NAME]"
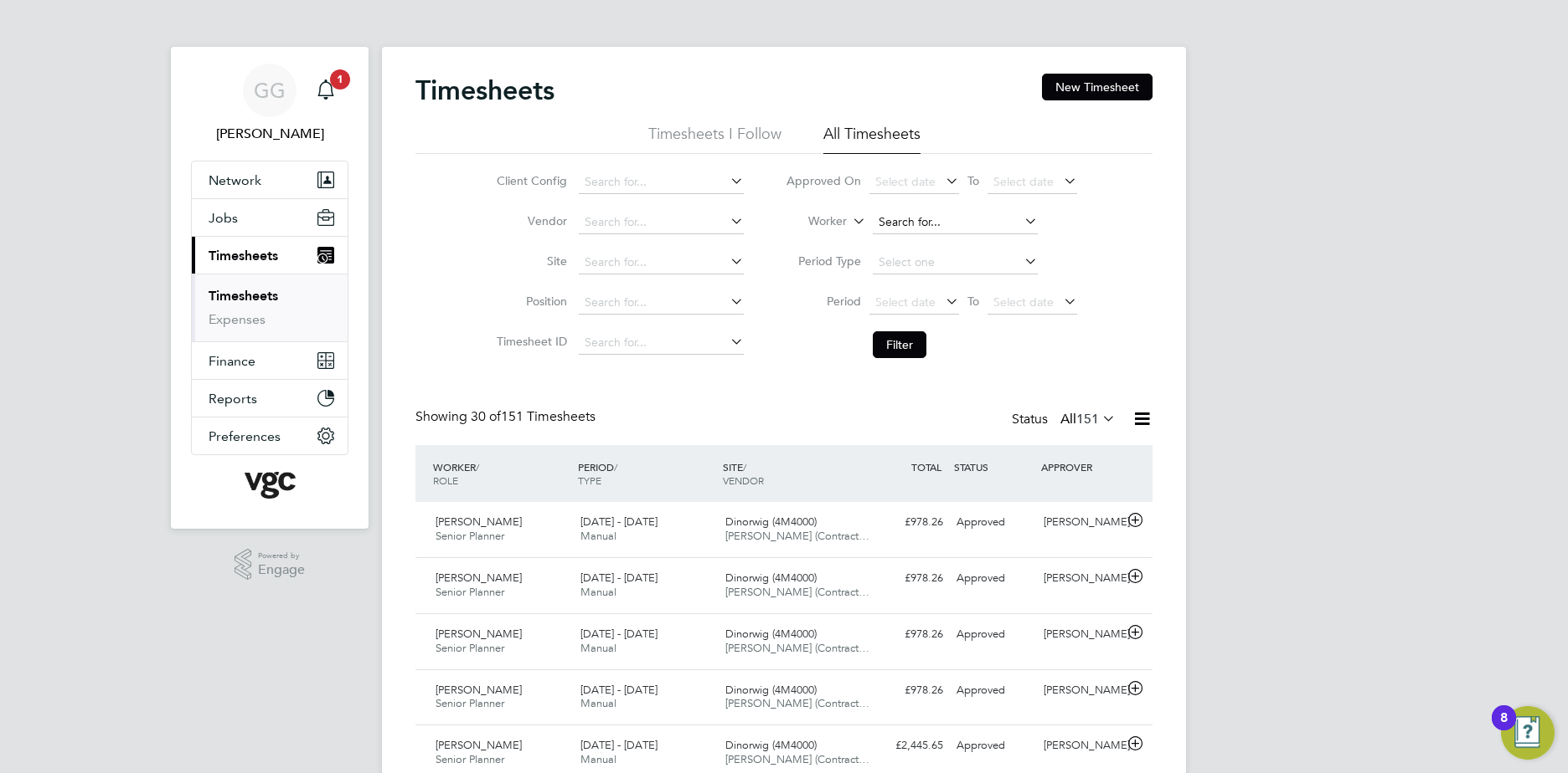
click at [947, 214] on input at bounding box center [955, 222] width 165 height 24
click at [954, 250] on li "[PERSON_NAME]" at bounding box center [962, 245] width 182 height 23
type input "[PERSON_NAME]"
click at [899, 344] on button "Filter" at bounding box center [900, 345] width 54 height 27
